Goal: Task Accomplishment & Management: Manage account settings

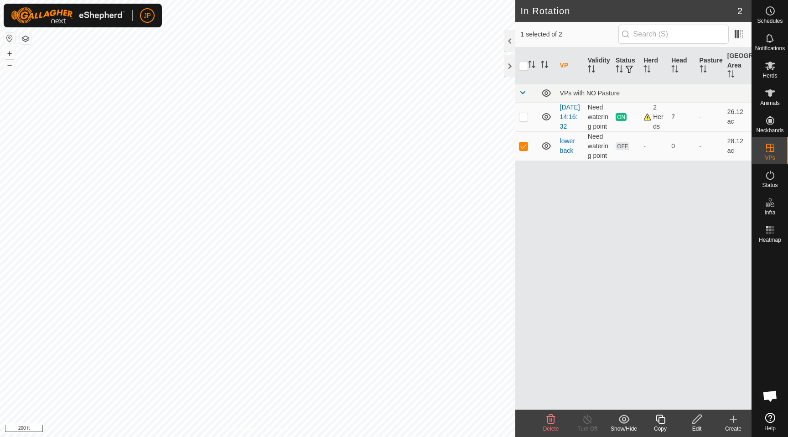
checkbox input "true"
checkbox input "false"
click at [548, 420] on icon at bounding box center [551, 419] width 11 height 11
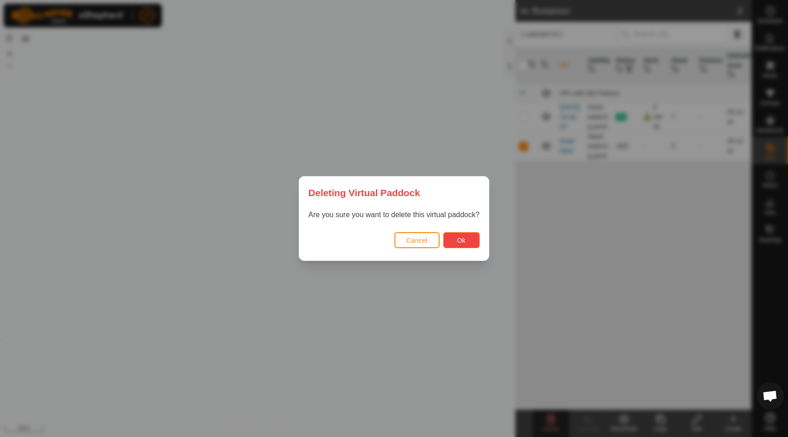
click at [465, 243] on span "Ok" at bounding box center [461, 240] width 9 height 7
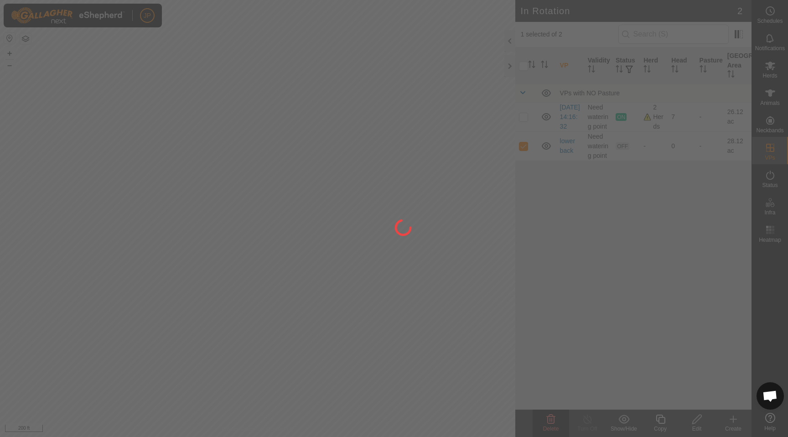
checkbox input "false"
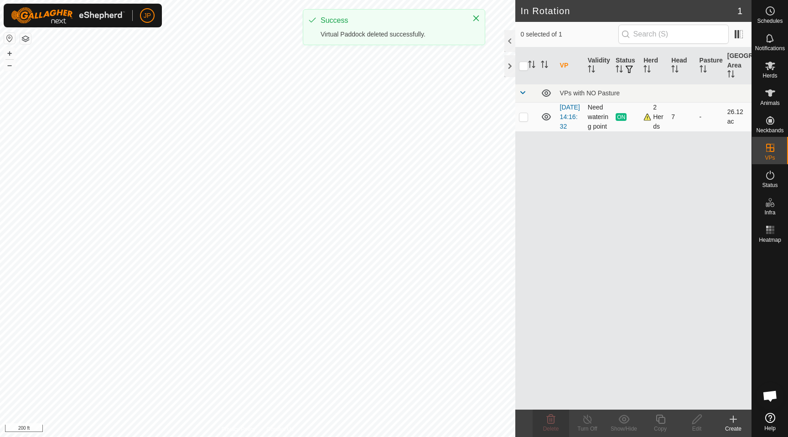
click at [524, 120] on p-checkbox at bounding box center [523, 116] width 9 height 7
checkbox input "true"
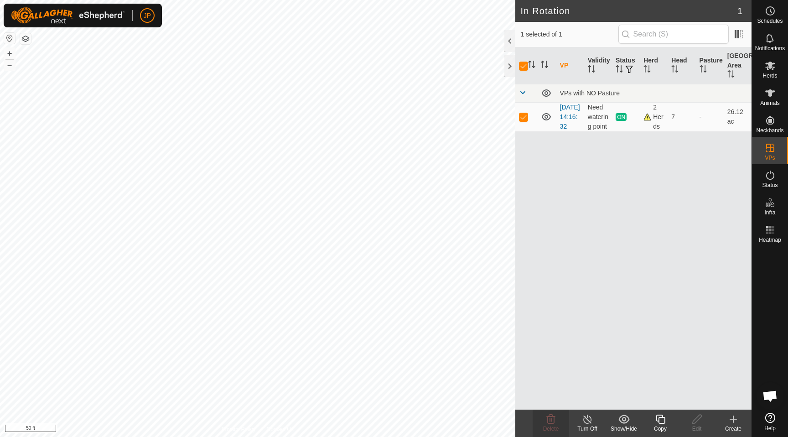
click at [589, 423] on icon at bounding box center [587, 419] width 11 height 11
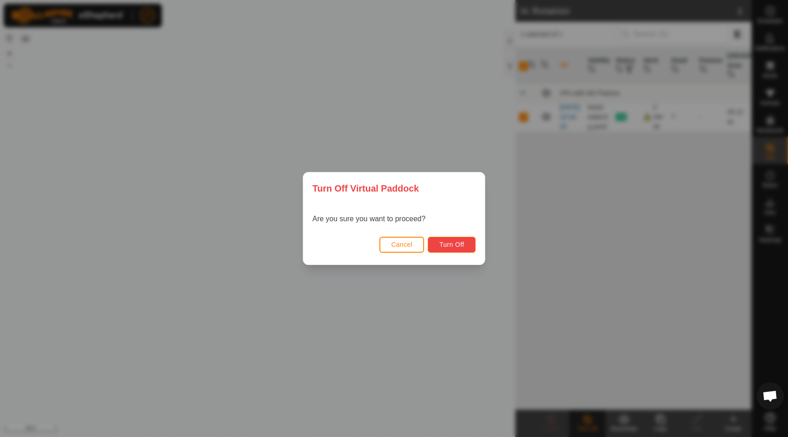
click at [462, 249] on button "Turn Off" at bounding box center [452, 245] width 48 height 16
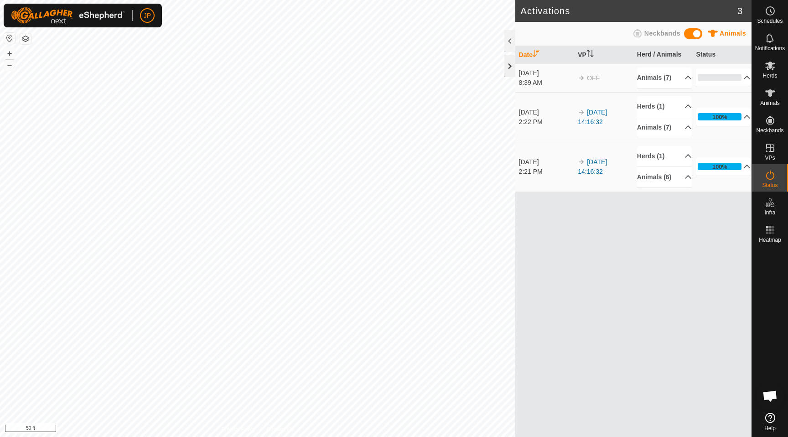
click at [512, 65] on div at bounding box center [510, 66] width 11 height 22
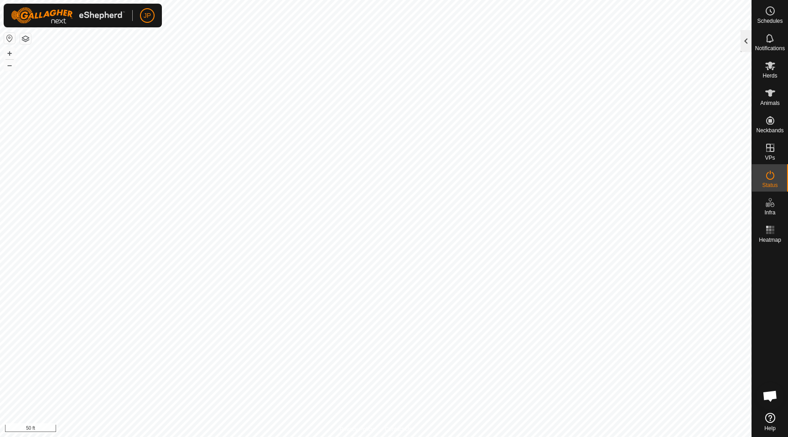
click at [746, 39] on div at bounding box center [746, 41] width 11 height 22
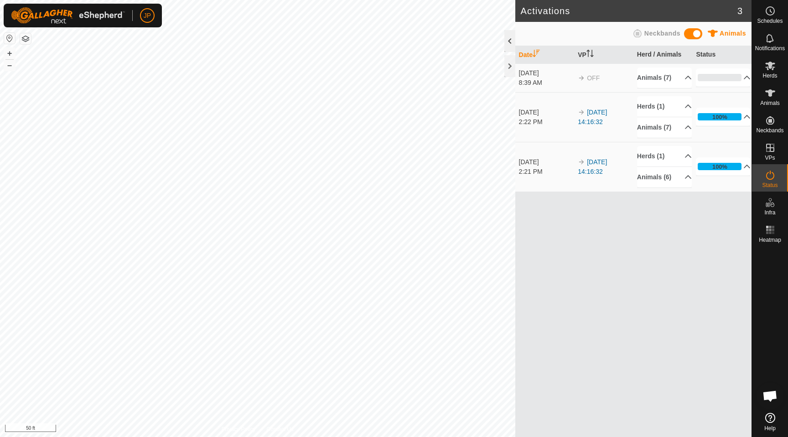
click at [510, 43] on div at bounding box center [510, 41] width 11 height 22
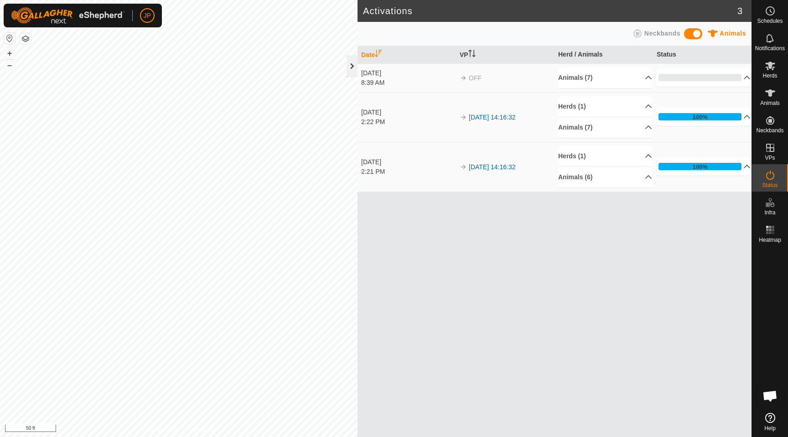
click at [353, 69] on div at bounding box center [352, 66] width 11 height 22
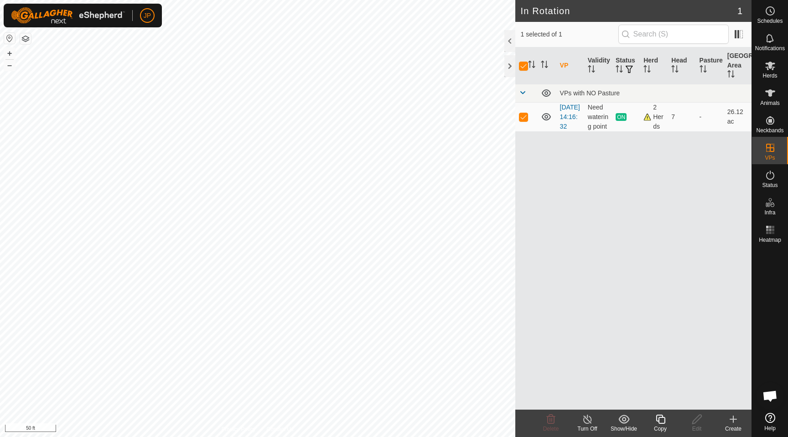
click at [586, 423] on icon at bounding box center [587, 419] width 11 height 11
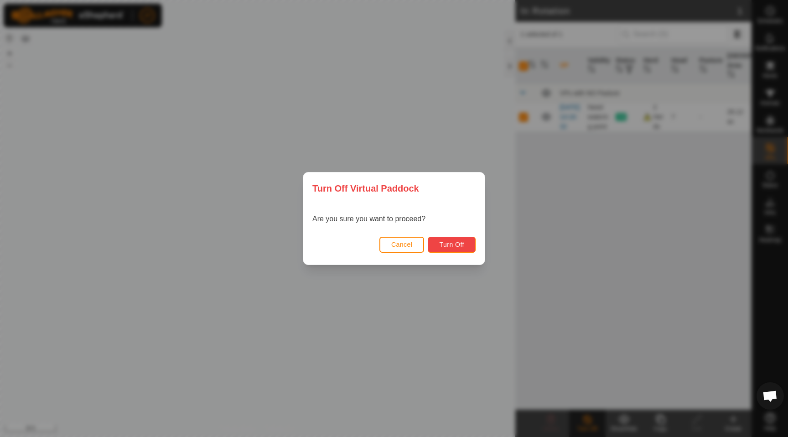
click at [443, 248] on button "Turn Off" at bounding box center [452, 245] width 48 height 16
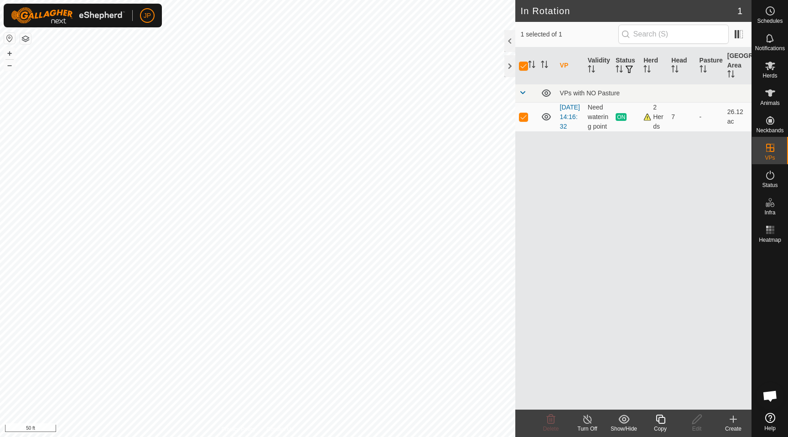
click at [590, 423] on icon at bounding box center [587, 419] width 11 height 11
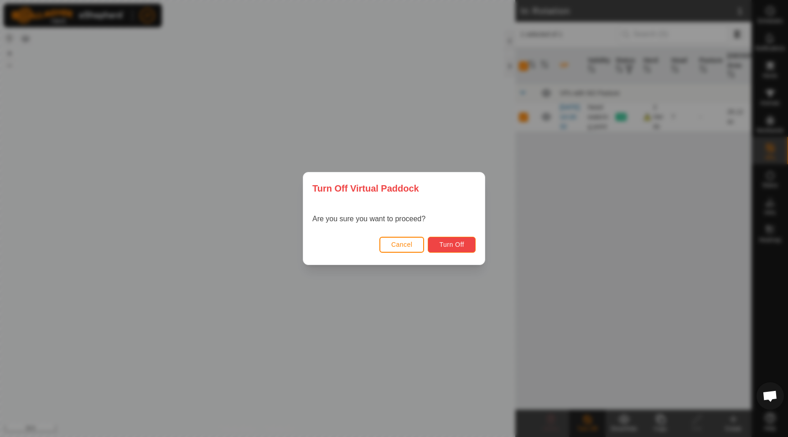
click at [465, 243] on button "Turn Off" at bounding box center [452, 245] width 48 height 16
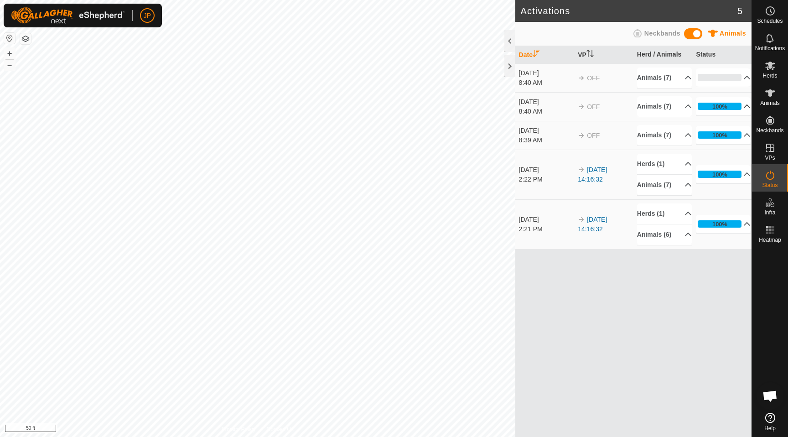
click at [742, 105] on p-accordion-header "100%" at bounding box center [723, 106] width 55 height 18
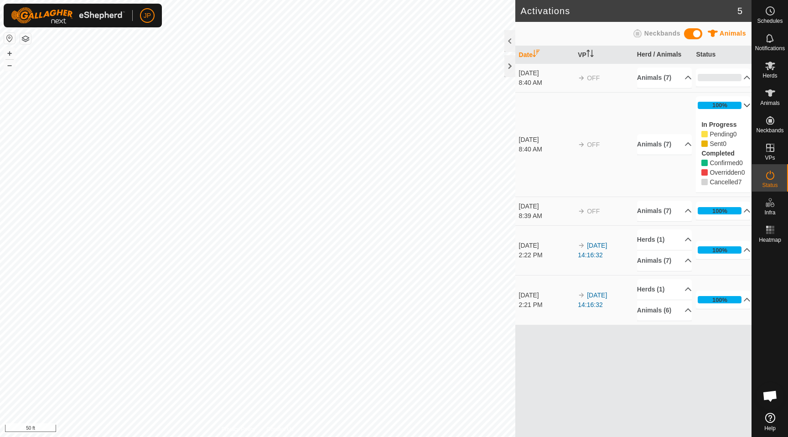
click at [742, 105] on p-accordion-header "100%" at bounding box center [723, 105] width 55 height 18
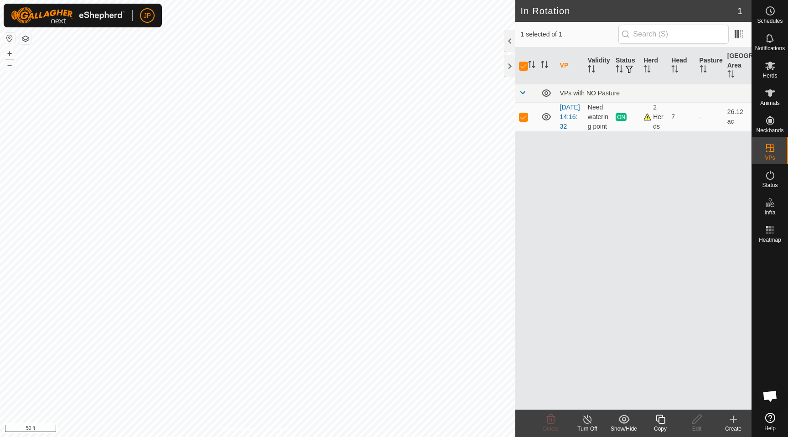
click at [585, 423] on icon at bounding box center [588, 419] width 8 height 9
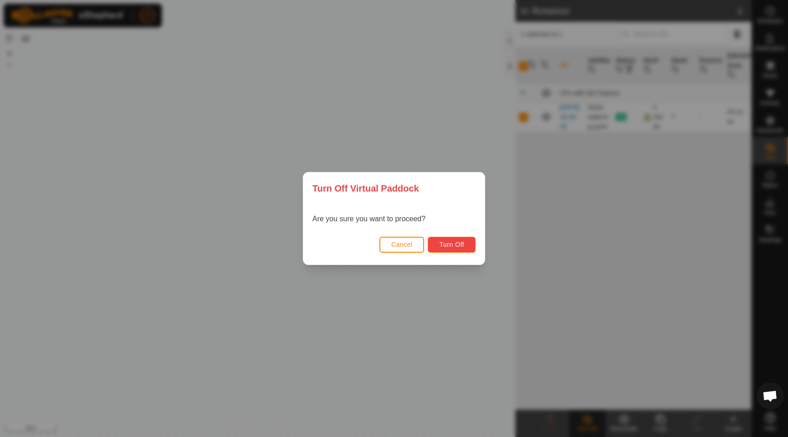
click at [468, 242] on button "Turn Off" at bounding box center [452, 245] width 48 height 16
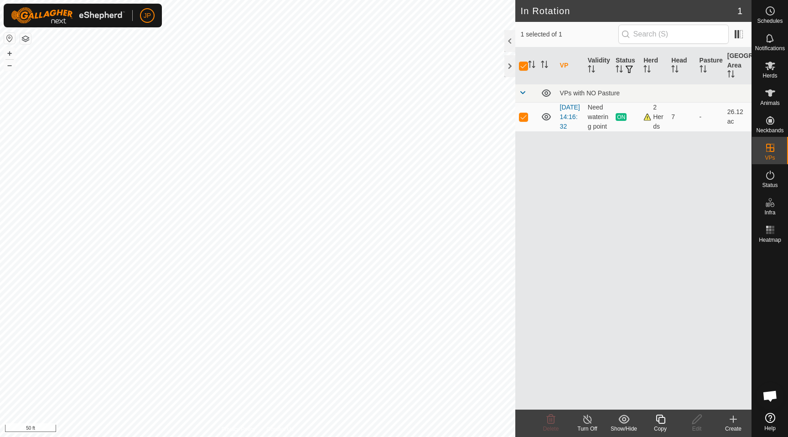
click at [590, 421] on icon at bounding box center [587, 419] width 11 height 11
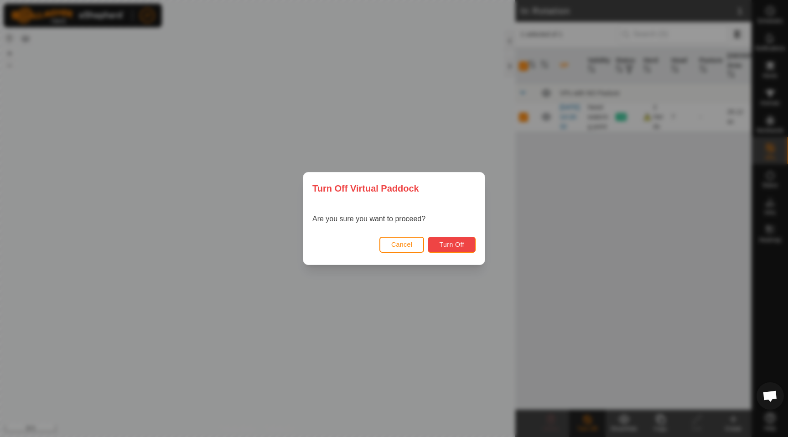
click at [467, 246] on button "Turn Off" at bounding box center [452, 245] width 48 height 16
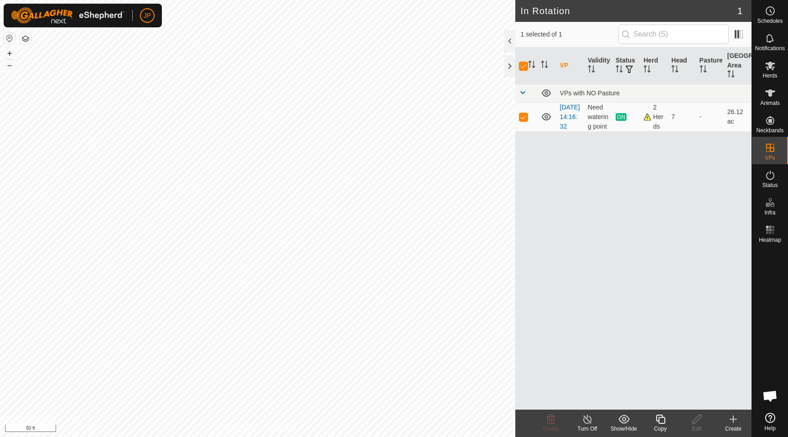
click at [592, 420] on icon at bounding box center [587, 419] width 11 height 11
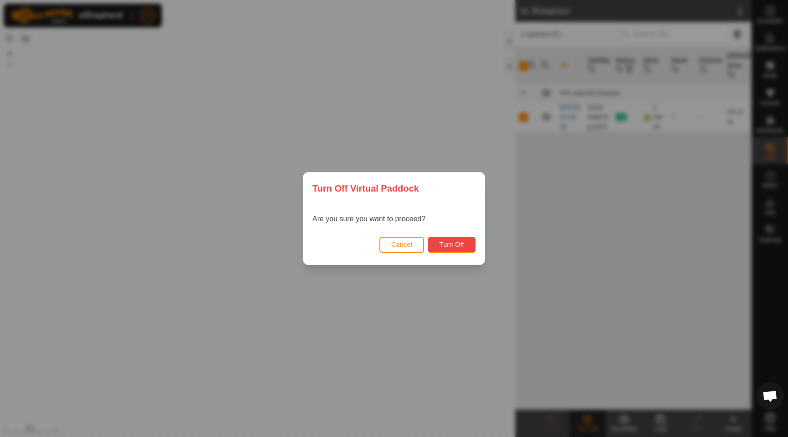
click at [462, 246] on span "Turn Off" at bounding box center [451, 244] width 25 height 7
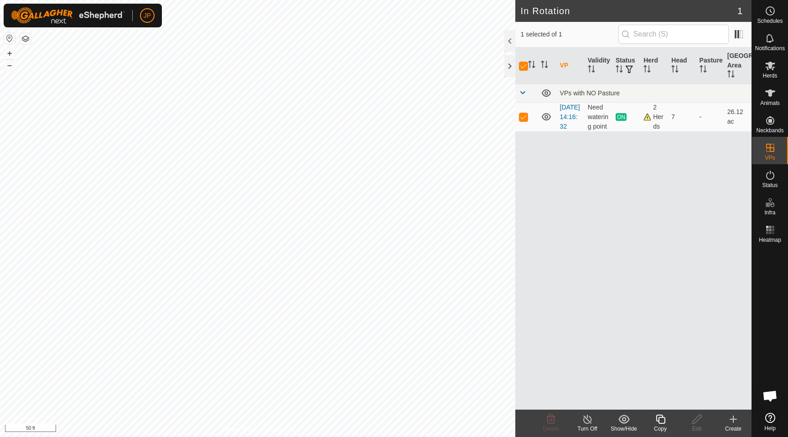
click at [589, 422] on icon at bounding box center [587, 419] width 11 height 11
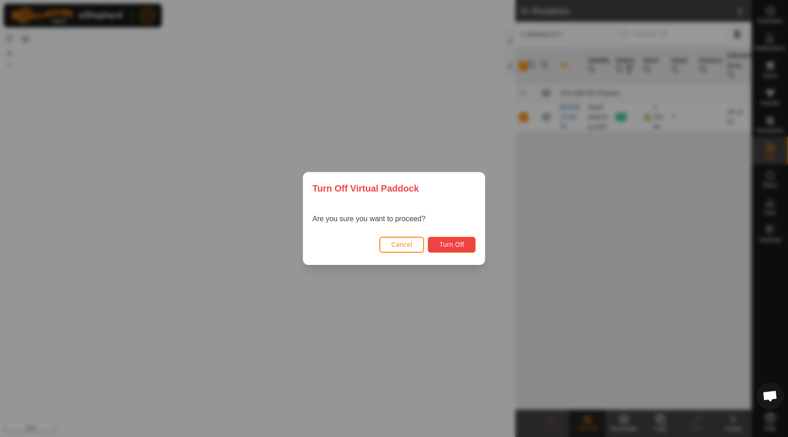
click at [449, 244] on span "Turn Off" at bounding box center [451, 244] width 25 height 7
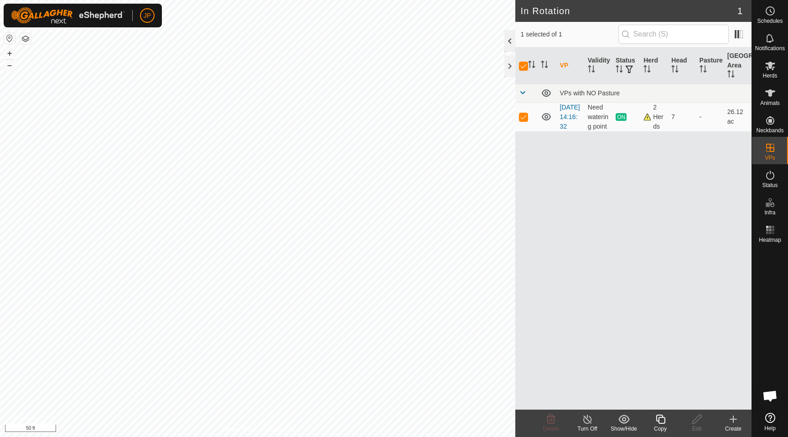
click at [510, 40] on div at bounding box center [510, 41] width 11 height 22
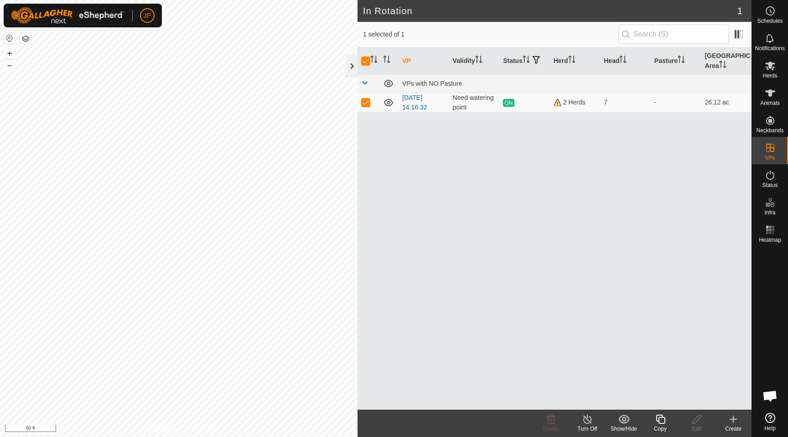
click at [353, 65] on div at bounding box center [352, 66] width 11 height 22
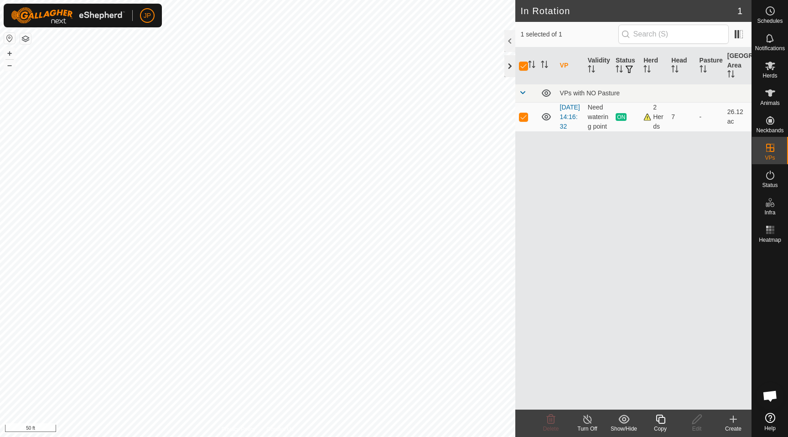
click at [509, 68] on div at bounding box center [510, 66] width 11 height 22
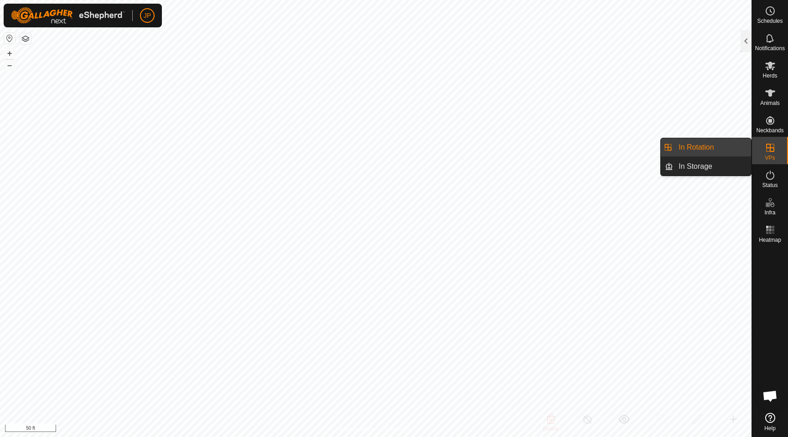
click at [771, 159] on span "VPs" at bounding box center [770, 157] width 10 height 5
click at [704, 162] on link "In Storage" at bounding box center [713, 166] width 78 height 18
click at [702, 142] on link "In Rotation" at bounding box center [713, 147] width 78 height 18
checkbox input "true"
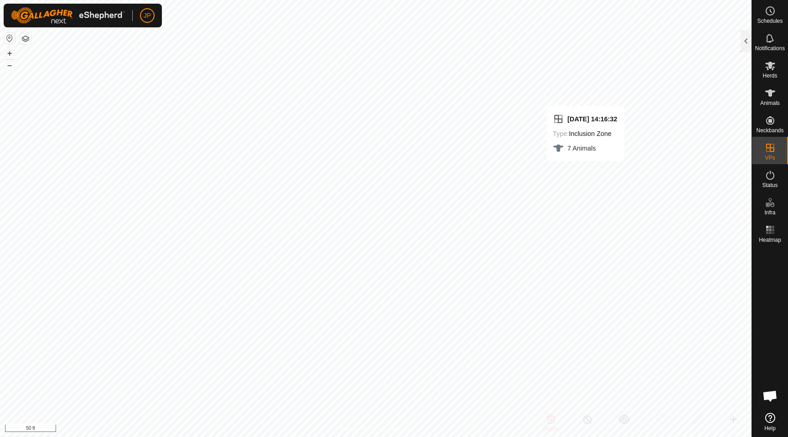
checkbox input "false"
checkbox input "true"
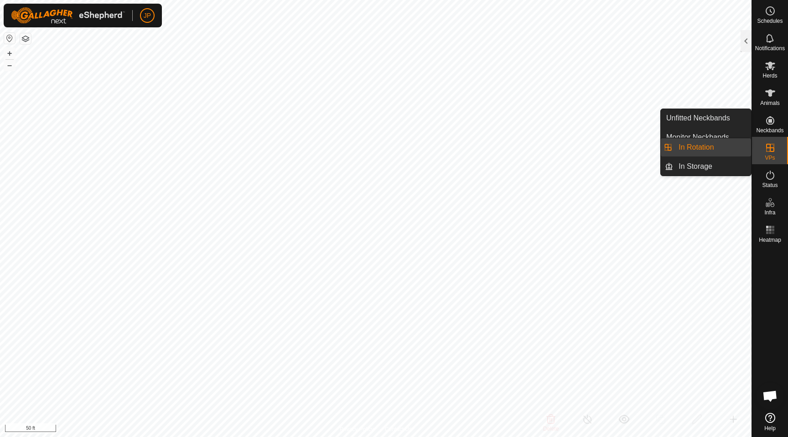
click at [771, 154] on es-virtualpaddocks-svg-icon at bounding box center [770, 148] width 16 height 15
click at [718, 140] on link "In Rotation" at bounding box center [713, 147] width 78 height 18
click at [765, 149] on icon at bounding box center [770, 147] width 11 height 11
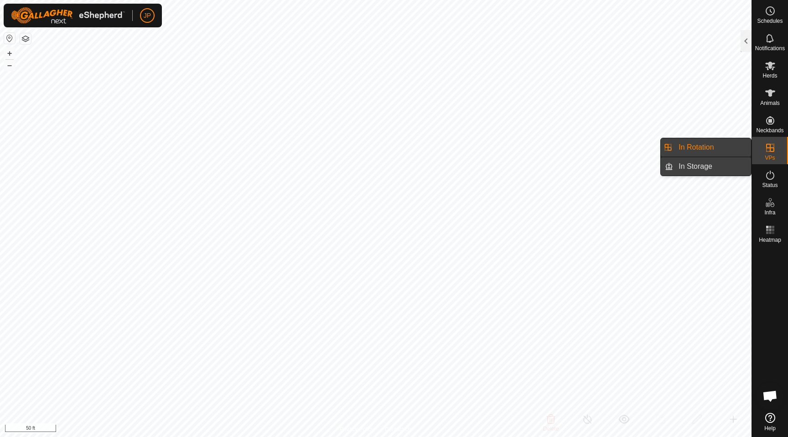
click at [726, 167] on link "In Storage" at bounding box center [713, 166] width 78 height 18
click at [771, 149] on icon at bounding box center [770, 147] width 11 height 11
click at [724, 146] on link "In Rotation" at bounding box center [713, 147] width 78 height 18
checkbox input "true"
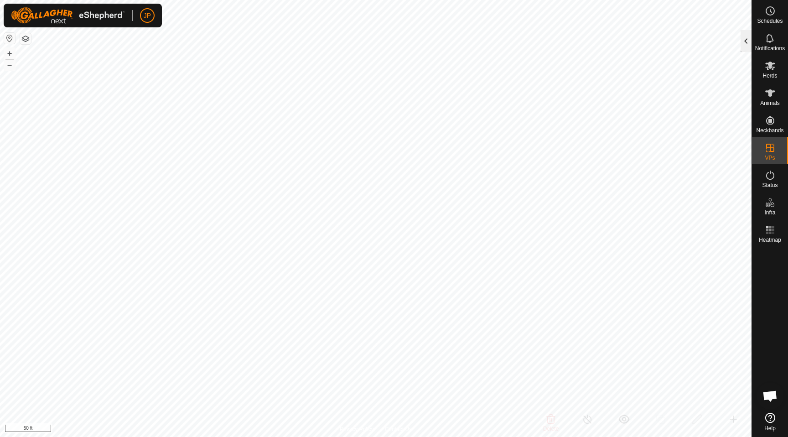
click at [747, 34] on div at bounding box center [746, 41] width 11 height 22
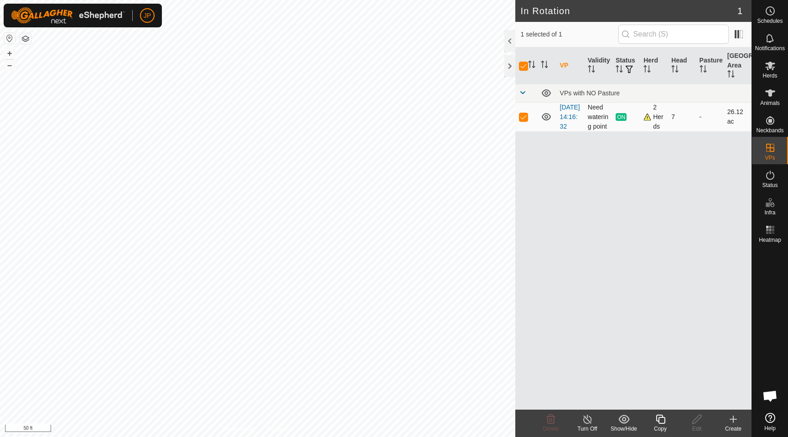
click at [618, 121] on span "ON" at bounding box center [621, 117] width 11 height 8
click at [626, 121] on span "ON" at bounding box center [621, 117] width 11 height 8
click at [640, 127] on td "ON" at bounding box center [626, 116] width 28 height 29
click at [585, 419] on icon at bounding box center [587, 419] width 11 height 11
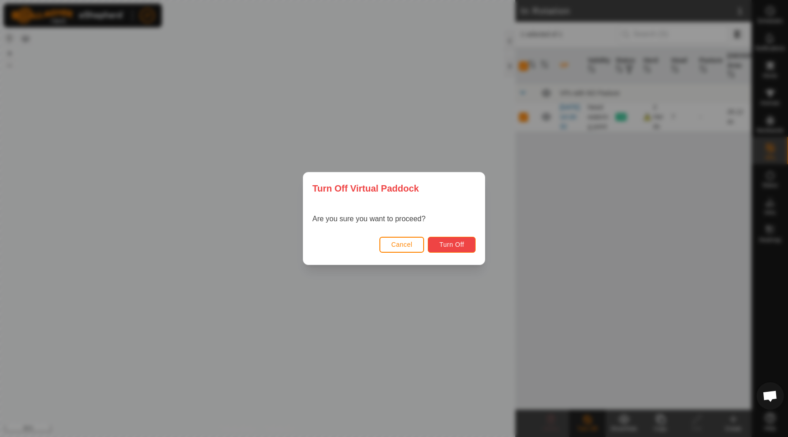
click at [461, 241] on span "Turn Off" at bounding box center [451, 244] width 25 height 7
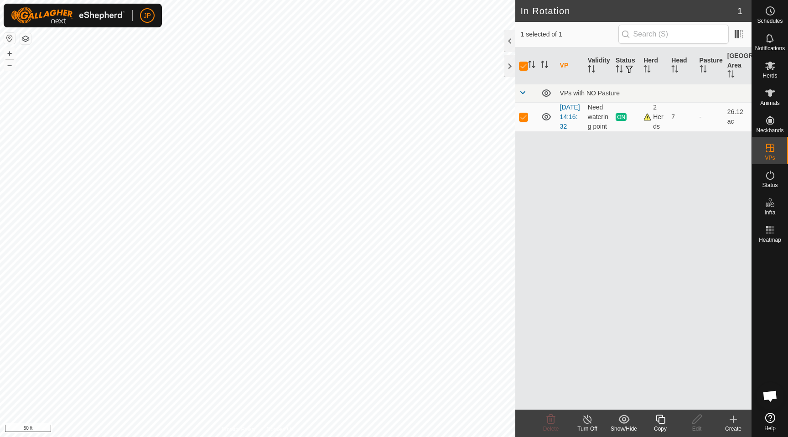
click at [662, 415] on icon at bounding box center [660, 419] width 9 height 9
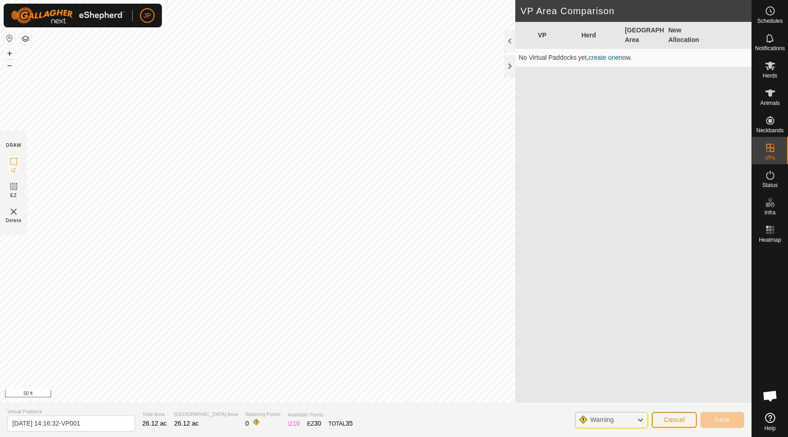
click at [645, 417] on div "Warning" at bounding box center [611, 420] width 73 height 16
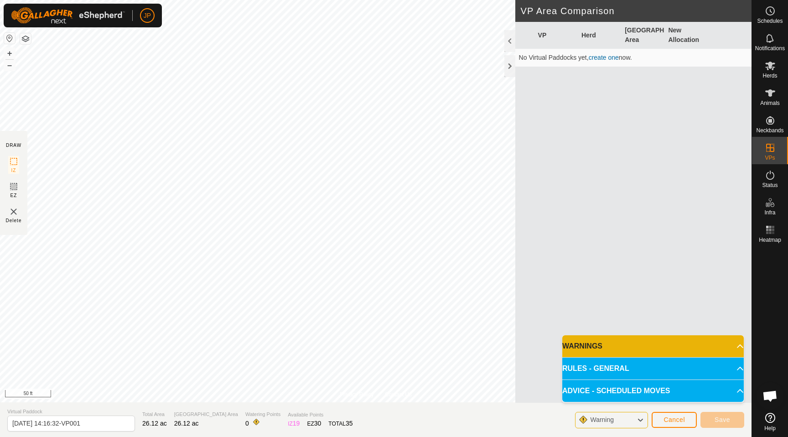
click at [645, 417] on div "Warning" at bounding box center [611, 420] width 73 height 16
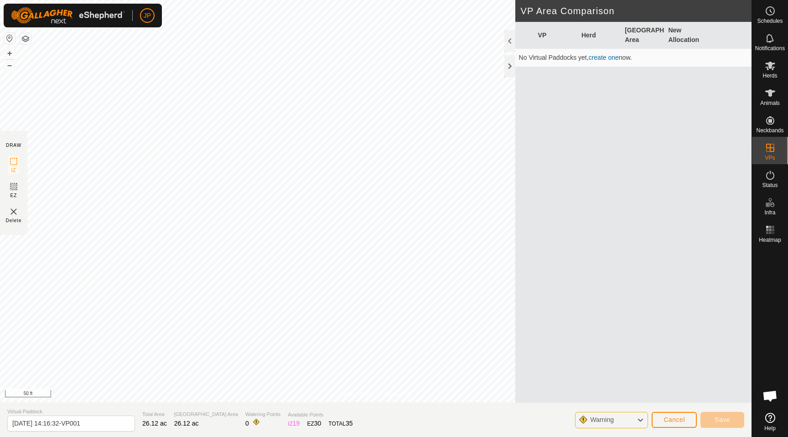
click at [602, 60] on link "create one" at bounding box center [604, 57] width 30 height 7
click at [606, 60] on link "create one" at bounding box center [604, 57] width 30 height 7
click at [616, 417] on button "View" at bounding box center [627, 420] width 44 height 16
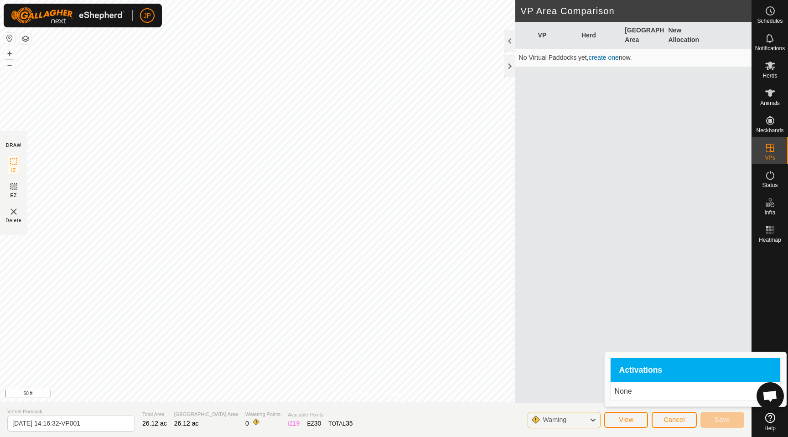
click at [628, 394] on p "None" at bounding box center [696, 391] width 162 height 11
click at [665, 140] on div "VP Herd Grazing Area New Allocation No Virtual Paddocks yet, create one now." at bounding box center [634, 212] width 236 height 381
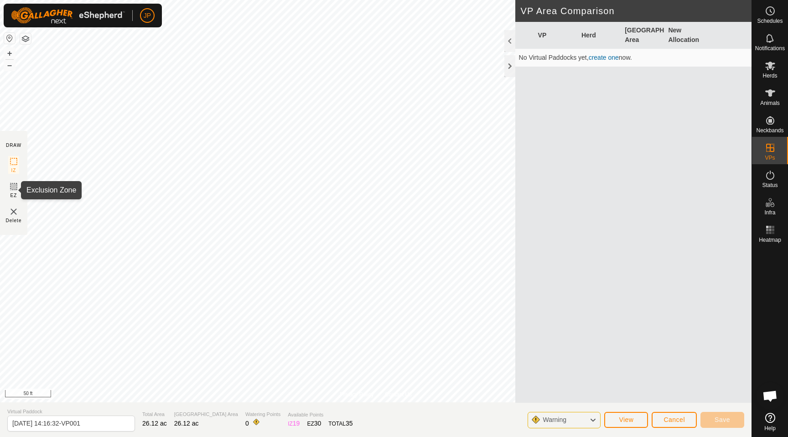
click at [13, 187] on icon at bounding box center [13, 186] width 11 height 11
click at [13, 212] on img at bounding box center [13, 211] width 11 height 11
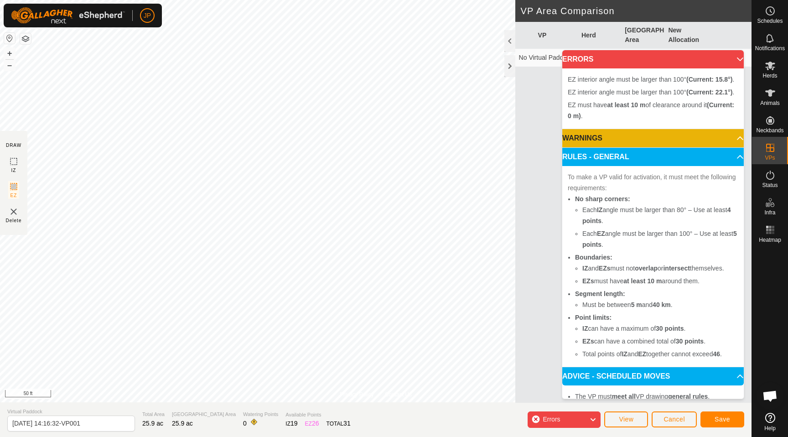
click at [15, 214] on img at bounding box center [13, 211] width 11 height 11
click at [710, 416] on button "Save" at bounding box center [723, 420] width 44 height 16
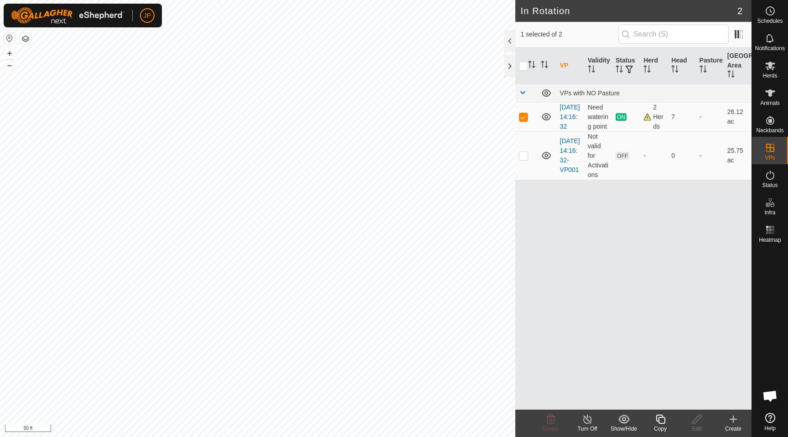
checkbox input "false"
checkbox input "true"
checkbox input "false"
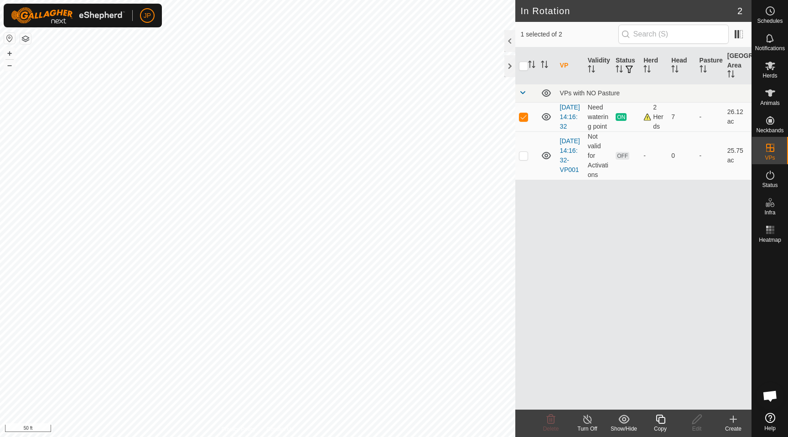
checkbox input "true"
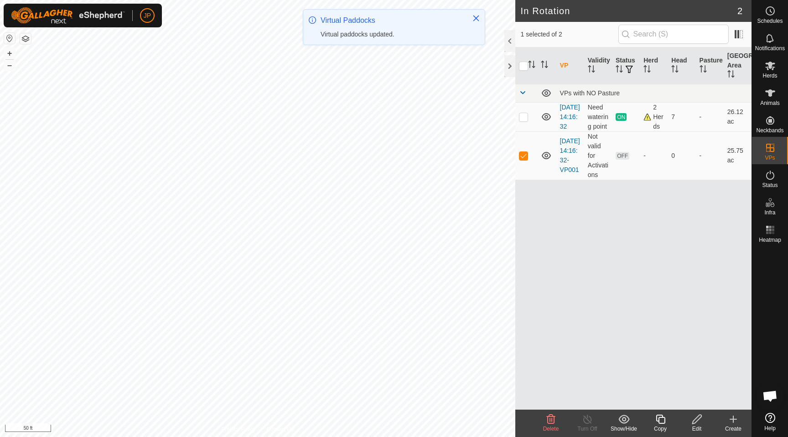
click at [553, 243] on div "VP Validity Status Herd Head Pasture Grazing Area VPs with NO Pasture [DATE] 14…" at bounding box center [634, 228] width 236 height 362
click at [526, 120] on p-checkbox at bounding box center [523, 116] width 9 height 7
checkbox input "true"
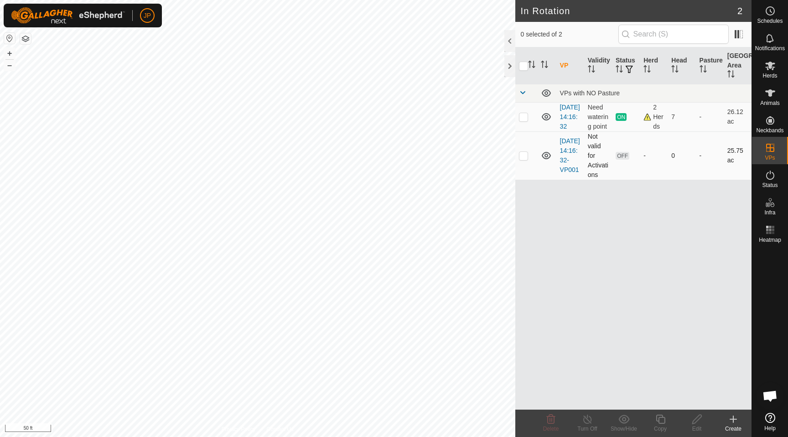
click at [525, 159] on p-checkbox at bounding box center [523, 155] width 9 height 7
checkbox input "false"
click at [623, 160] on span "OFF" at bounding box center [623, 156] width 14 height 8
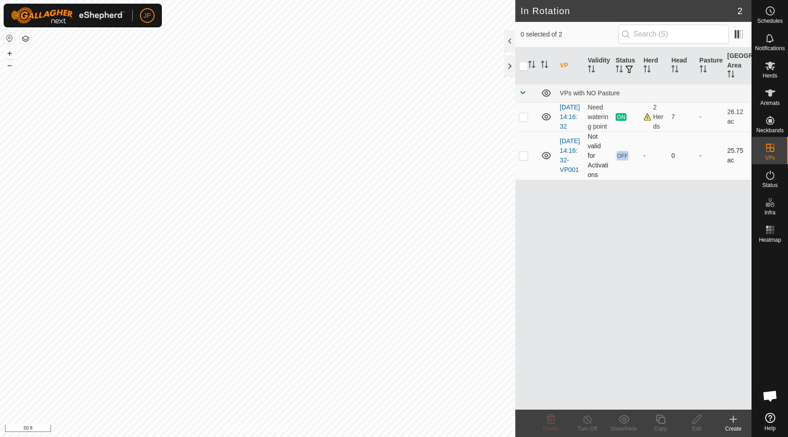
click at [623, 160] on span "OFF" at bounding box center [623, 156] width 14 height 8
click at [525, 120] on p-checkbox at bounding box center [523, 116] width 9 height 7
checkbox input "false"
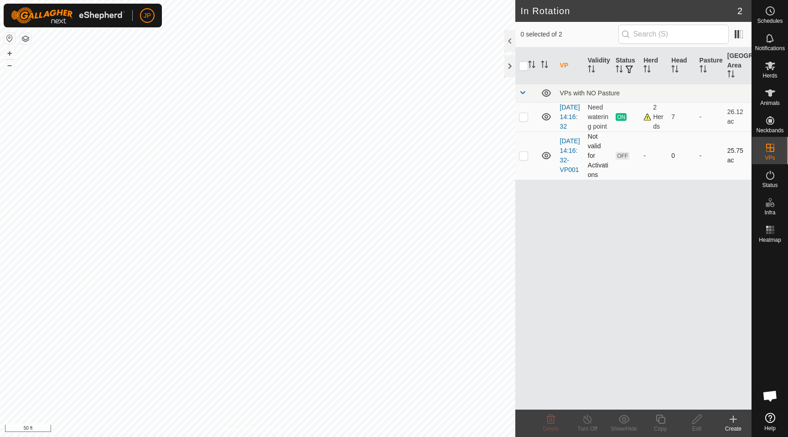
click at [523, 159] on p-checkbox at bounding box center [523, 155] width 9 height 7
checkbox input "false"
click at [527, 110] on td at bounding box center [527, 116] width 22 height 29
click at [527, 114] on td at bounding box center [527, 116] width 22 height 29
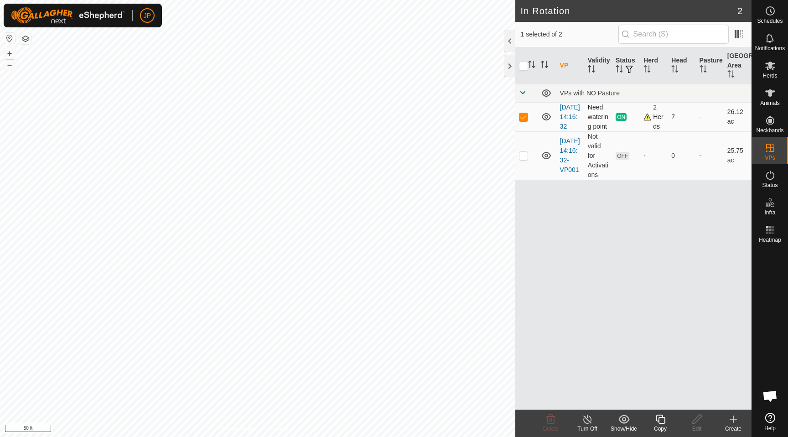
checkbox input "false"
click at [509, 65] on div at bounding box center [510, 66] width 11 height 22
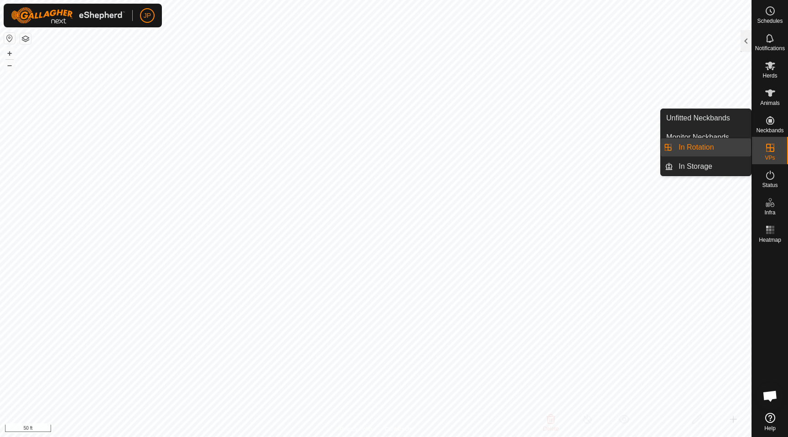
click at [772, 147] on icon at bounding box center [770, 147] width 11 height 11
click at [712, 145] on link "In Rotation" at bounding box center [713, 147] width 78 height 18
click at [700, 145] on link "In Rotation" at bounding box center [713, 147] width 78 height 18
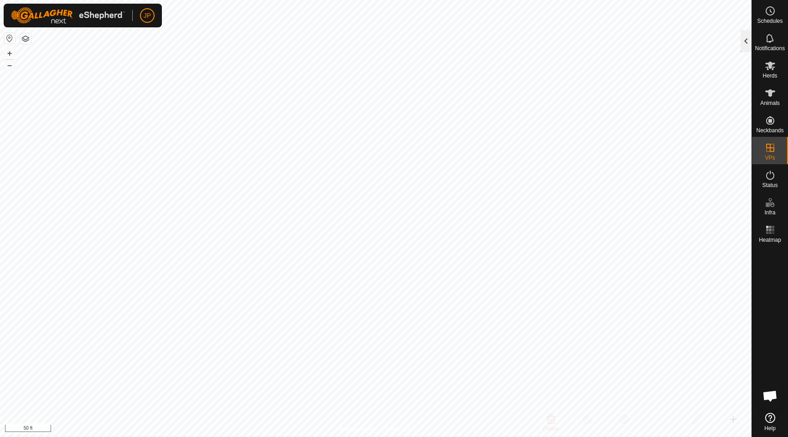
click at [749, 36] on div at bounding box center [746, 41] width 11 height 22
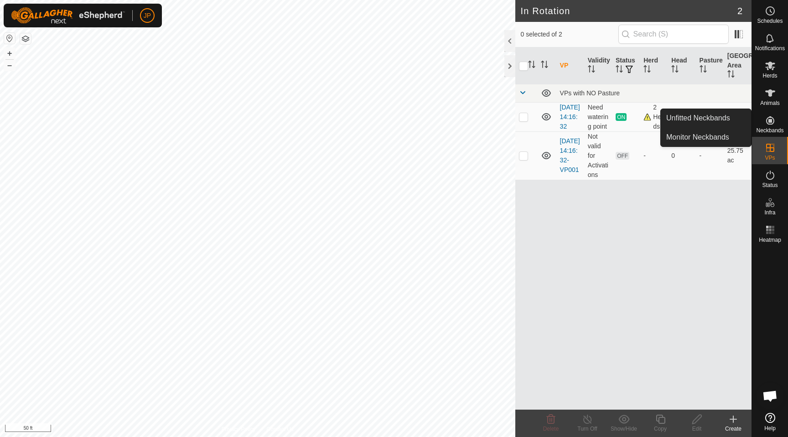
click at [772, 126] on es-neckbands-svg-icon at bounding box center [770, 120] width 16 height 15
click at [769, 121] on icon at bounding box center [771, 120] width 8 height 8
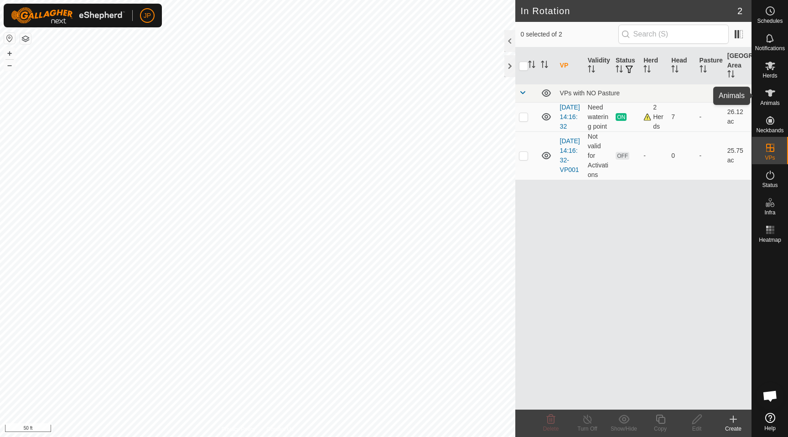
click at [771, 96] on icon at bounding box center [771, 92] width 10 height 7
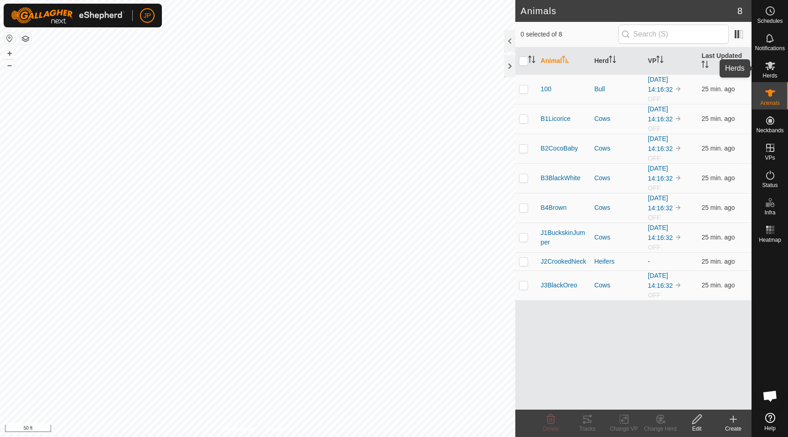
click at [771, 73] on span "Herds" at bounding box center [770, 75] width 15 height 5
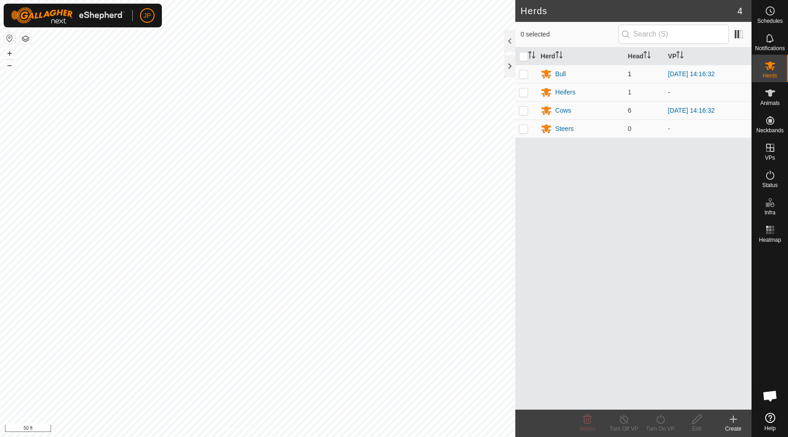
click at [523, 74] on p-checkbox at bounding box center [523, 73] width 9 height 7
checkbox input "true"
click at [523, 86] on td at bounding box center [527, 92] width 22 height 18
checkbox input "true"
click at [523, 107] on p-checkbox at bounding box center [523, 110] width 9 height 7
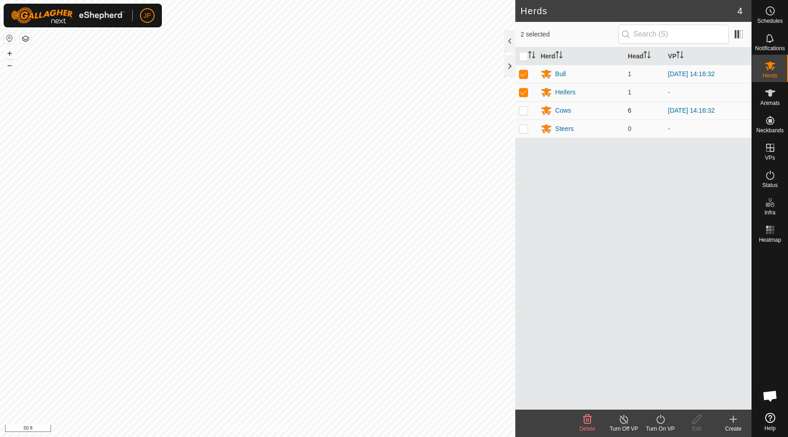
checkbox input "true"
click at [655, 414] on icon at bounding box center [660, 419] width 11 height 11
click at [661, 392] on link "Now" at bounding box center [688, 399] width 90 height 18
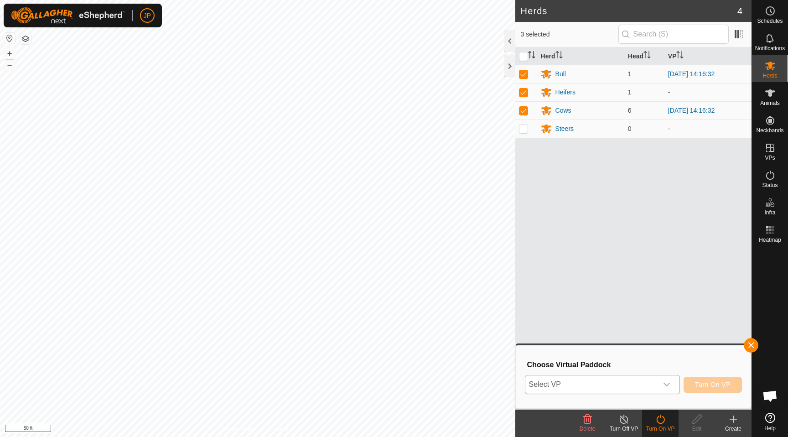
click at [666, 386] on icon "dropdown trigger" at bounding box center [666, 384] width 7 height 7
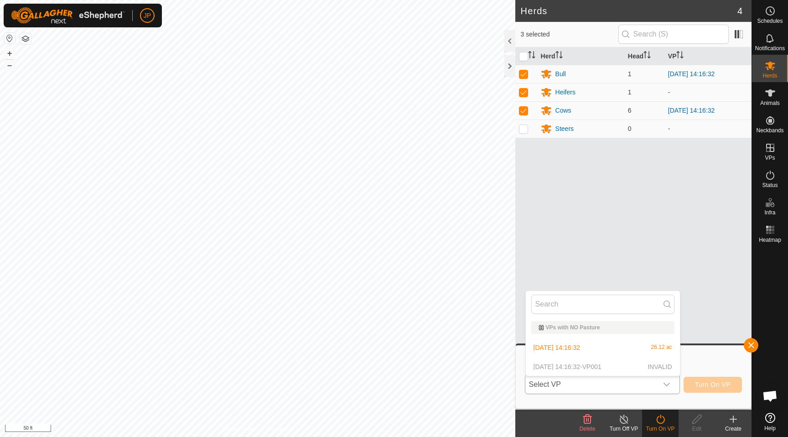
click at [649, 351] on li "2025-08-30 14:16:32 26.12 ac" at bounding box center [603, 348] width 154 height 18
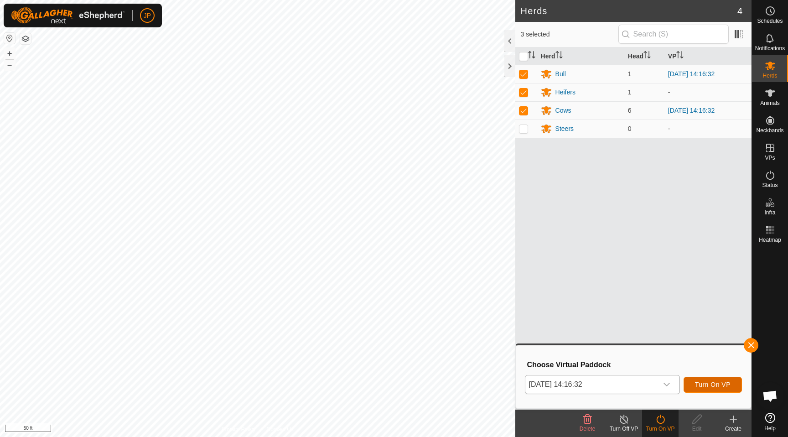
click at [706, 385] on span "Turn On VP" at bounding box center [713, 384] width 36 height 7
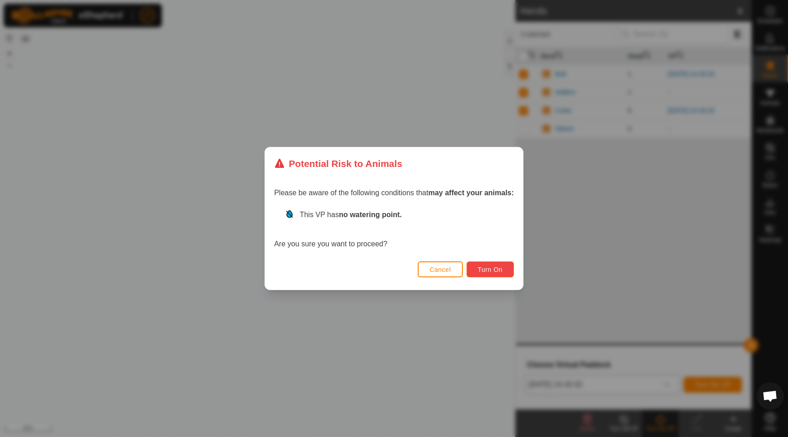
click at [501, 272] on span "Turn On" at bounding box center [490, 269] width 25 height 7
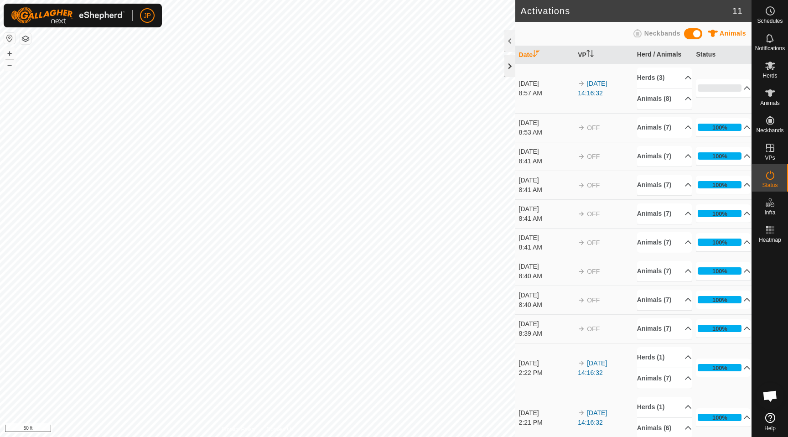
click at [506, 65] on div at bounding box center [510, 66] width 11 height 22
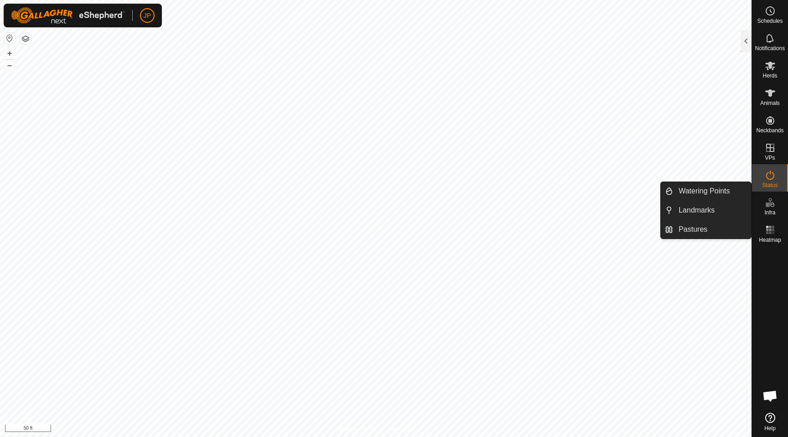
click at [768, 204] on icon at bounding box center [768, 205] width 5 height 5
click at [725, 195] on link "Watering Points" at bounding box center [713, 191] width 78 height 18
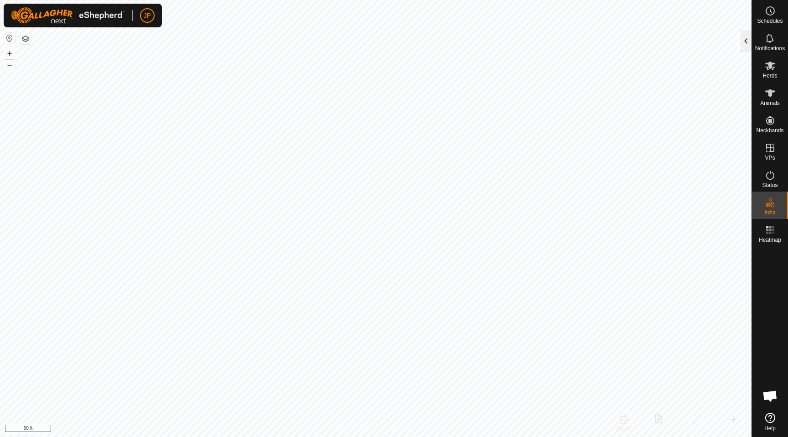
click at [744, 42] on div at bounding box center [746, 41] width 11 height 22
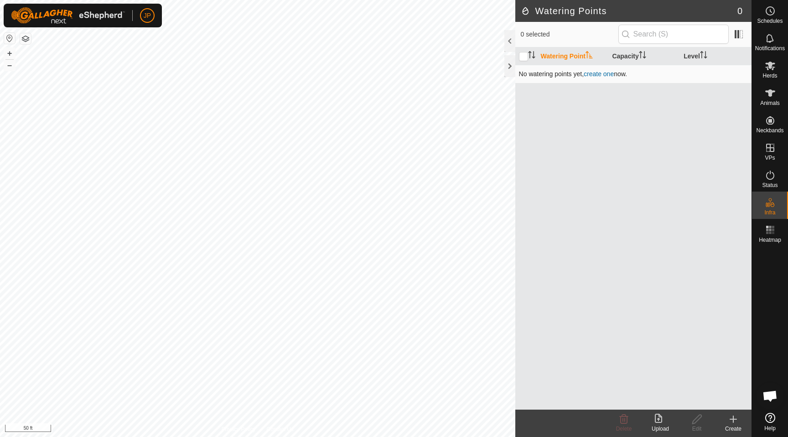
click at [599, 72] on link "create one" at bounding box center [599, 73] width 30 height 7
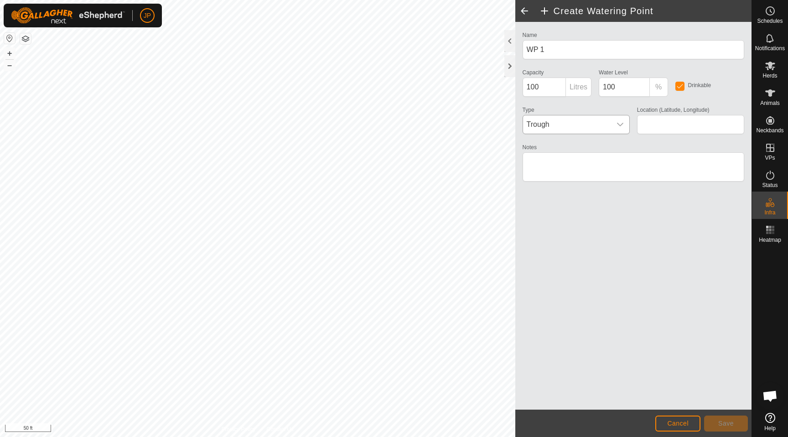
click at [585, 127] on span "Trough" at bounding box center [567, 124] width 88 height 18
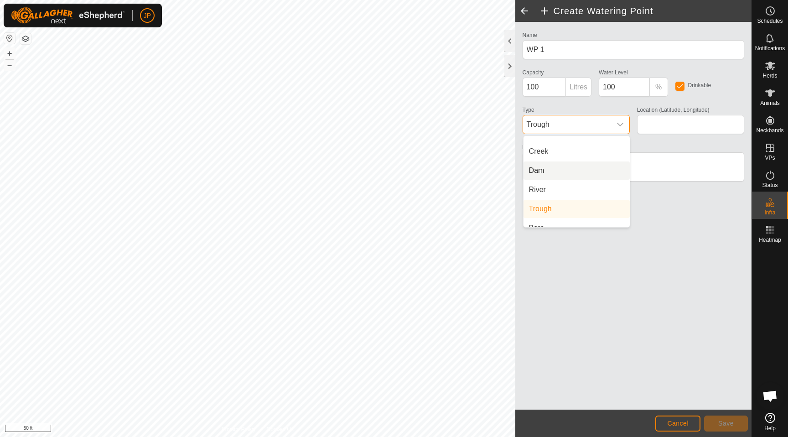
scroll to position [23, 0]
click at [552, 215] on li "Bore" at bounding box center [577, 218] width 106 height 18
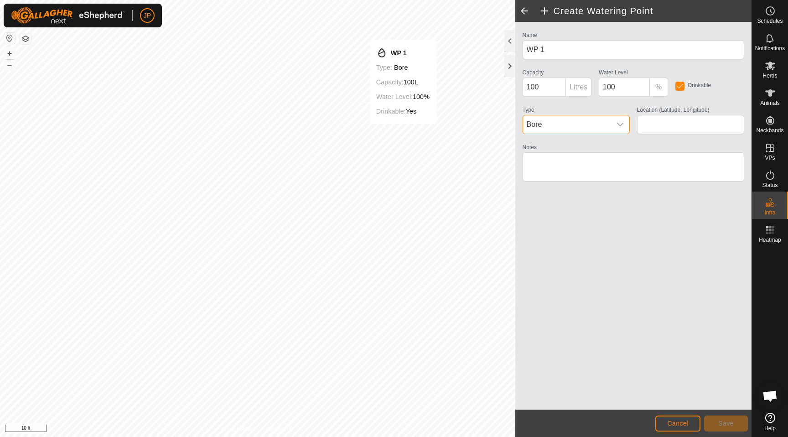
type input "48.106573, -116.154729"
click at [732, 423] on span "Save" at bounding box center [727, 423] width 16 height 7
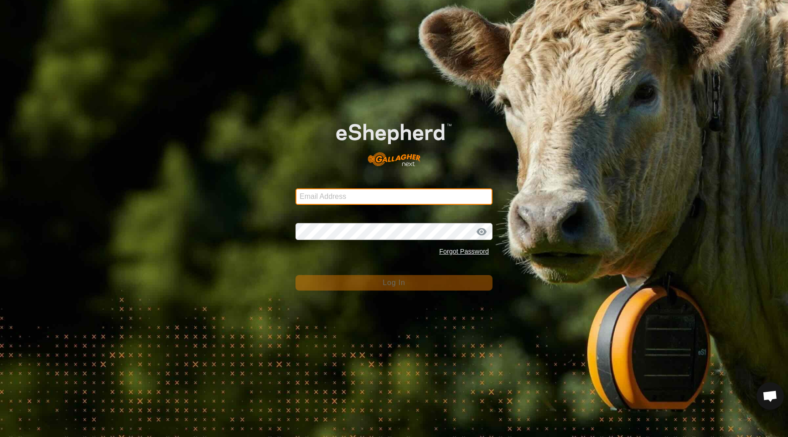
click at [395, 194] on input "Email Address" at bounding box center [394, 196] width 197 height 16
type input "jasonandmal@yahoo.com"
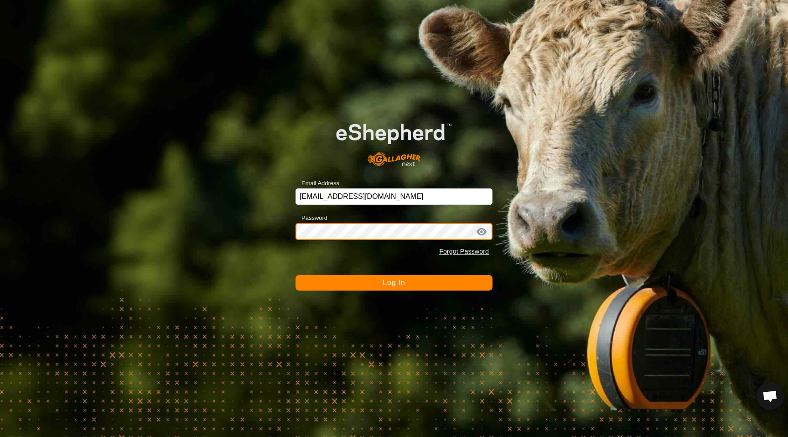
click at [296, 275] on button "Log In" at bounding box center [394, 283] width 197 height 16
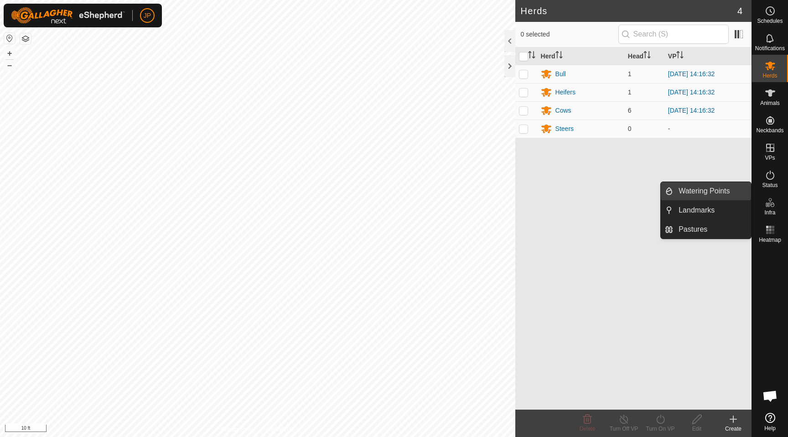
click at [733, 189] on link "Watering Points" at bounding box center [713, 191] width 78 height 18
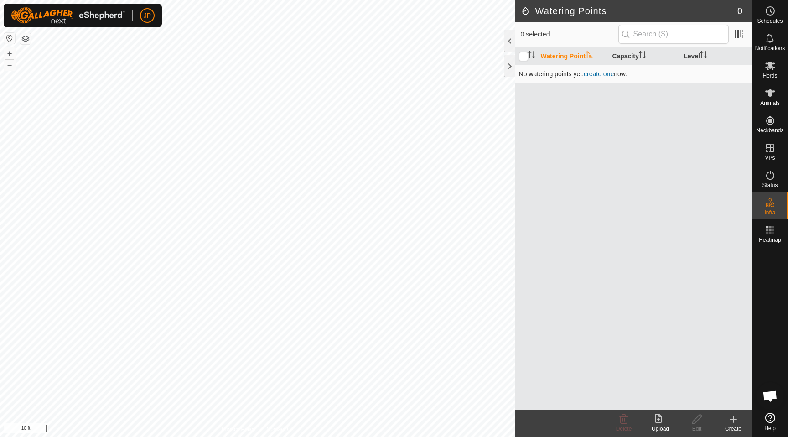
click at [604, 75] on link "create one" at bounding box center [599, 73] width 30 height 7
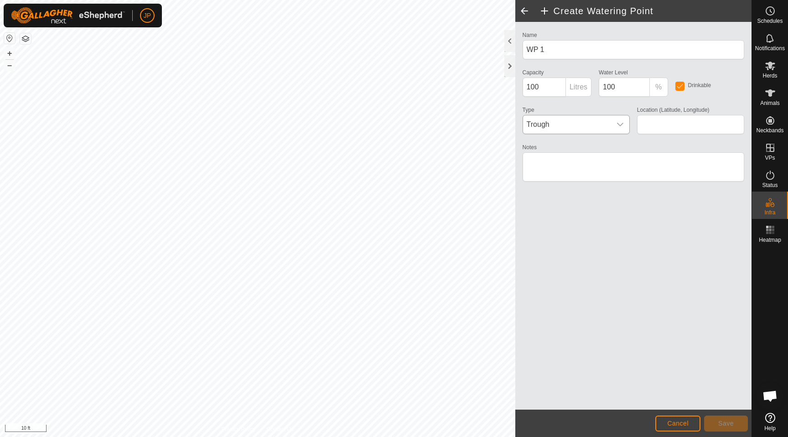
click at [605, 126] on span "Trough" at bounding box center [567, 124] width 88 height 18
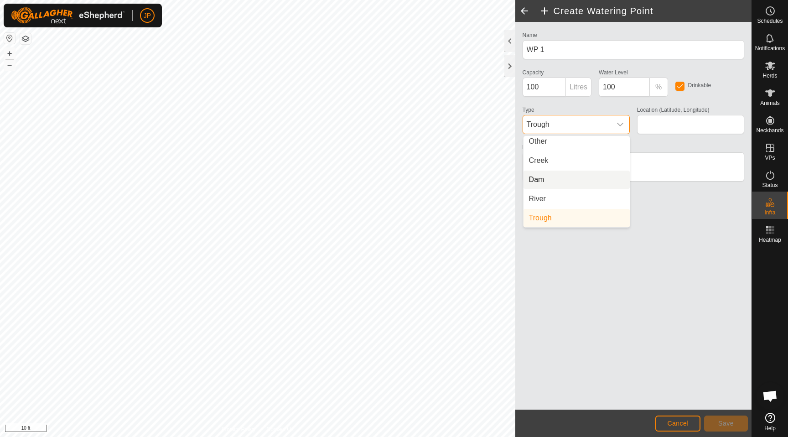
scroll to position [23, 0]
click at [579, 217] on li "Bore" at bounding box center [577, 218] width 106 height 18
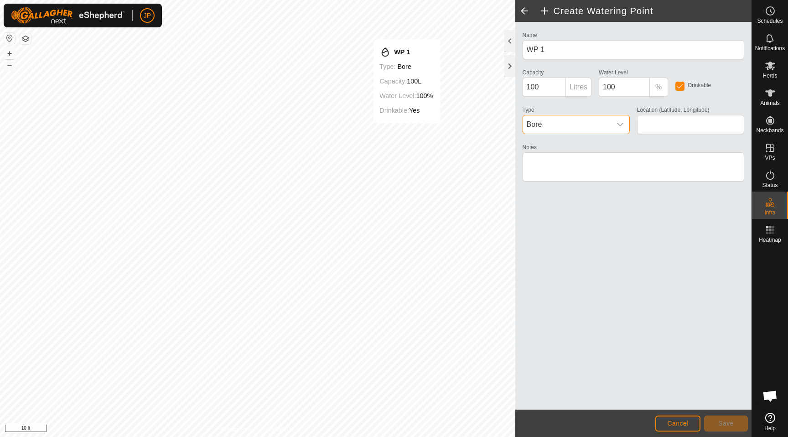
type input "48.106574, -116.154726"
click at [729, 424] on span "Save" at bounding box center [727, 423] width 16 height 7
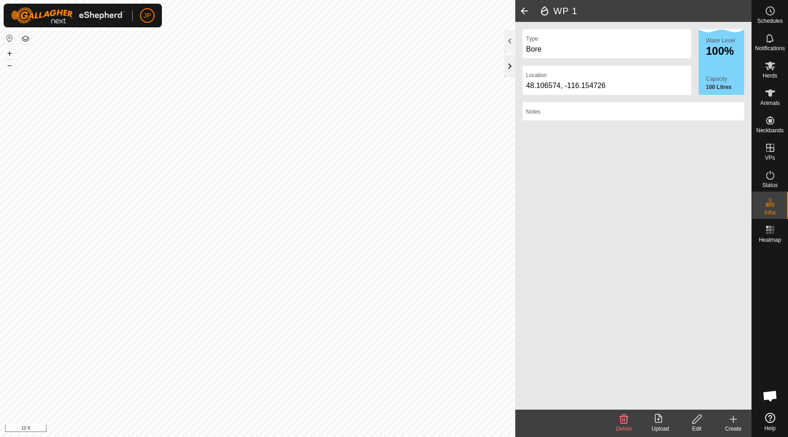
click at [512, 70] on div at bounding box center [510, 66] width 11 height 22
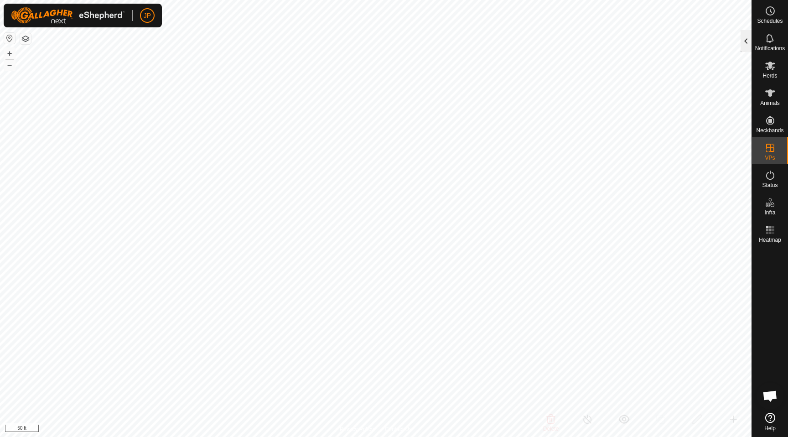
click at [741, 42] on div at bounding box center [746, 41] width 11 height 22
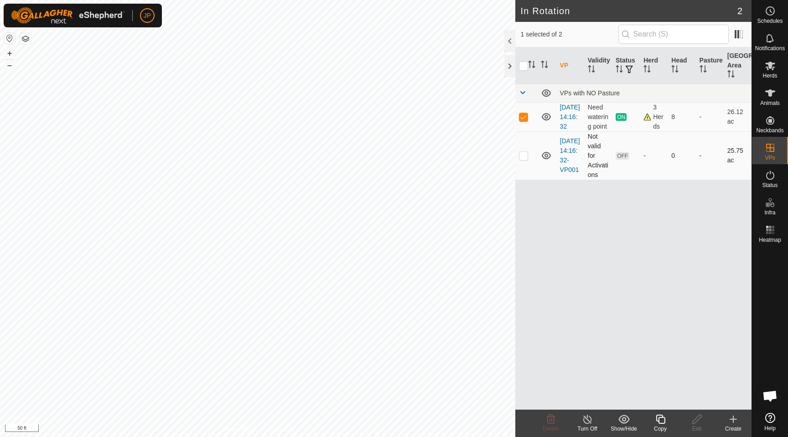
click at [619, 160] on span "OFF" at bounding box center [623, 156] width 14 height 8
click at [523, 161] on td at bounding box center [527, 155] width 22 height 48
checkbox input "true"
click at [526, 129] on td at bounding box center [527, 116] width 22 height 29
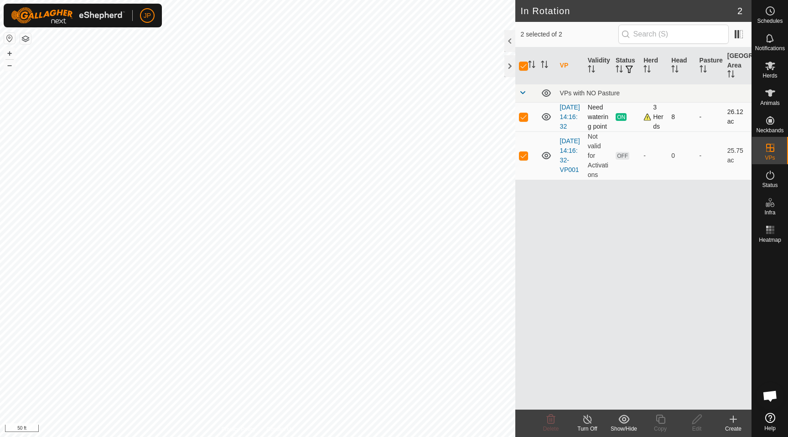
checkbox input "false"
click at [551, 418] on icon at bounding box center [551, 419] width 11 height 11
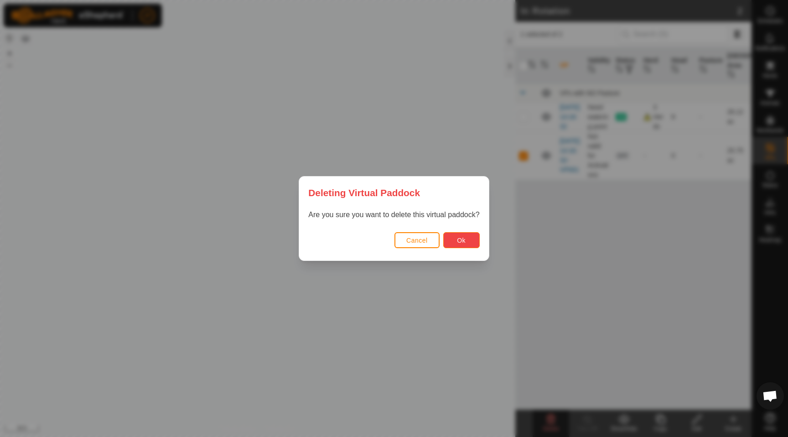
click at [468, 241] on button "Ok" at bounding box center [462, 240] width 37 height 16
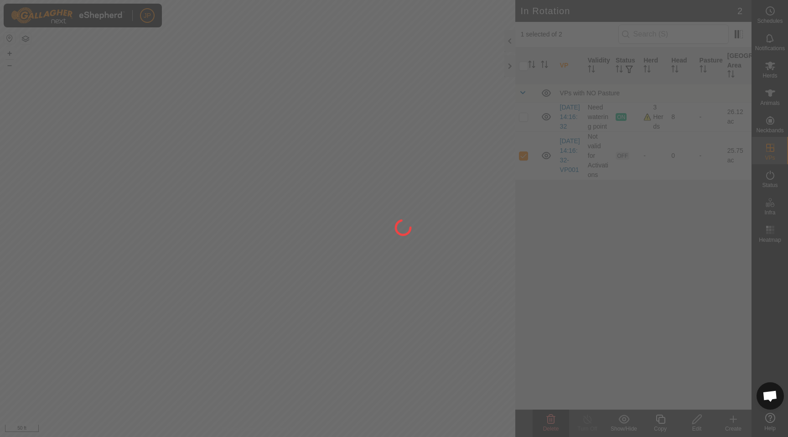
checkbox input "false"
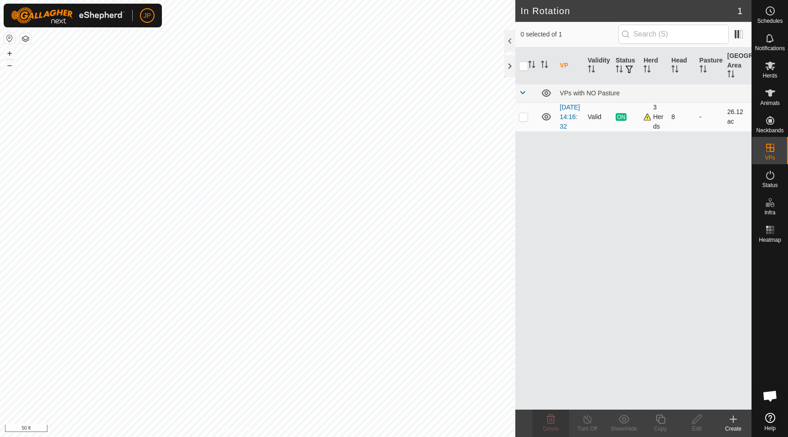
click at [522, 120] on p-checkbox at bounding box center [523, 116] width 9 height 7
checkbox input "true"
click at [571, 125] on link "[DATE] 14:16:32" at bounding box center [570, 117] width 20 height 26
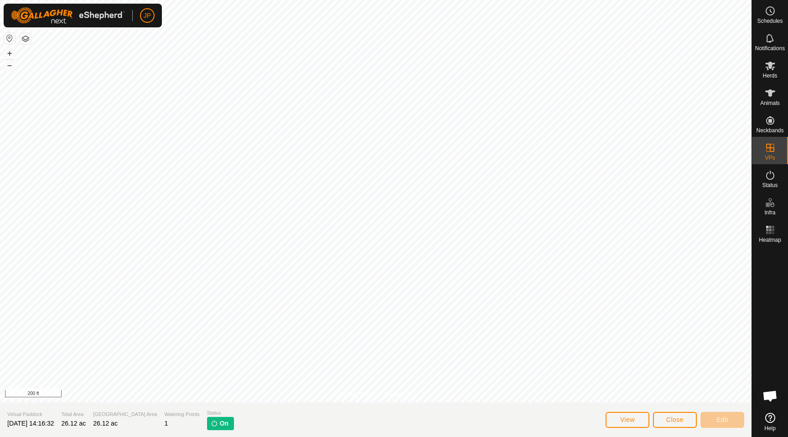
click at [316, 0] on html "JP Schedules Notifications Herds Animals Neckbands VPs Status Infra Heatmap Hel…" at bounding box center [394, 218] width 788 height 437
click at [241, 0] on html "JP Schedules Notifications Herds Animals Neckbands VPs Status Infra Heatmap Hel…" at bounding box center [394, 218] width 788 height 437
click at [270, 0] on html "JP Schedules Notifications Herds Animals Neckbands VPs Status Infra Heatmap Hel…" at bounding box center [394, 218] width 788 height 437
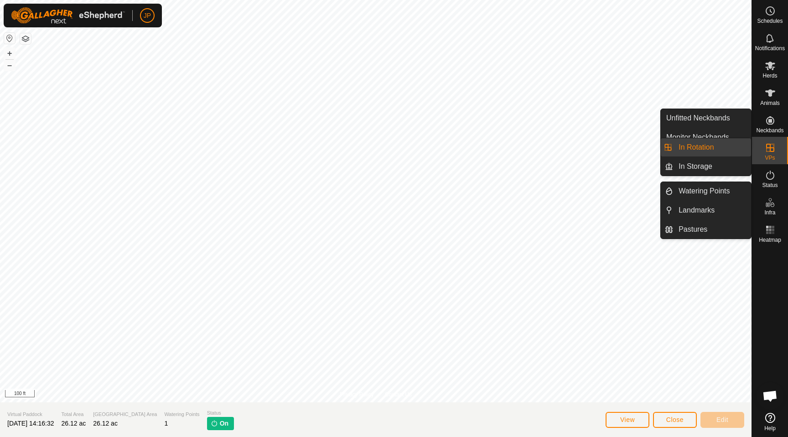
click at [774, 151] on icon at bounding box center [770, 147] width 11 height 11
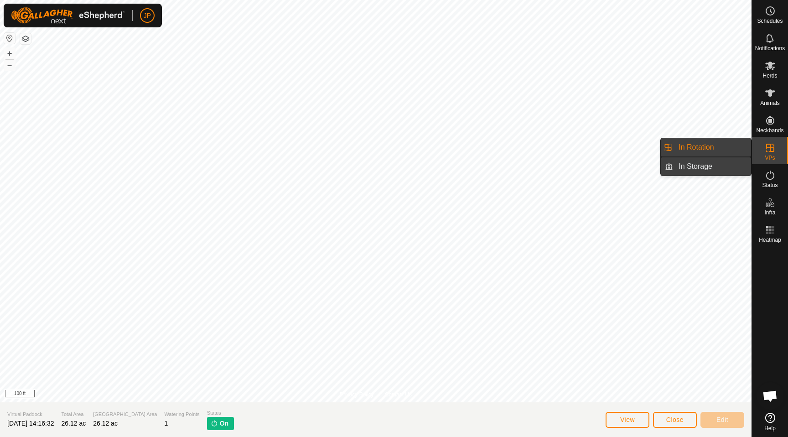
click at [710, 162] on link "In Storage" at bounding box center [713, 166] width 78 height 18
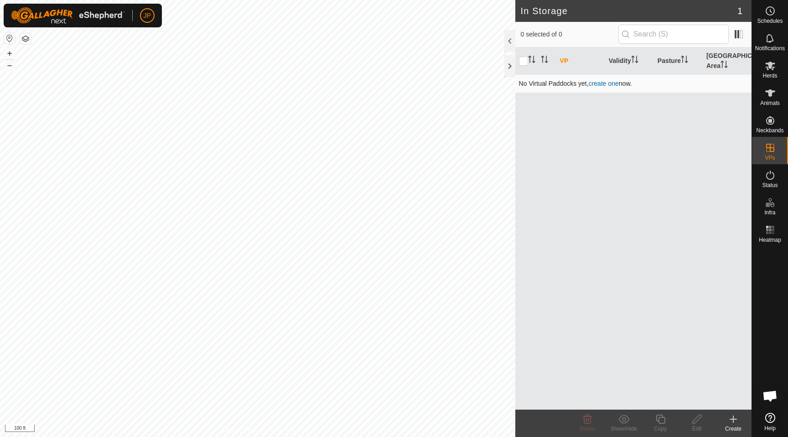
click at [618, 84] on link "create one" at bounding box center [604, 83] width 30 height 7
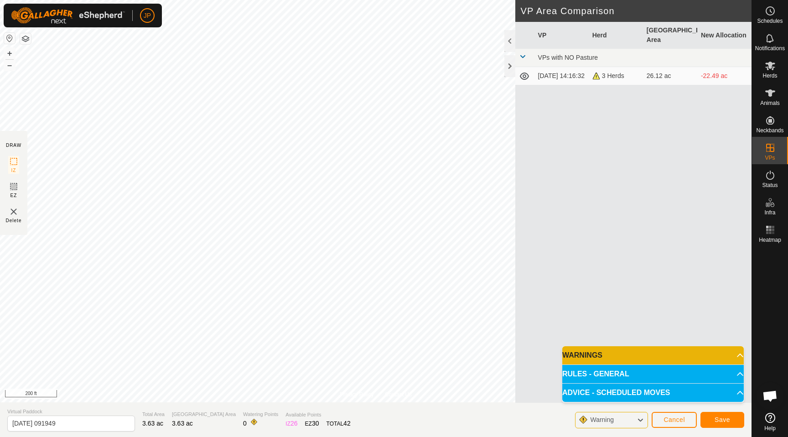
click at [17, 216] on img at bounding box center [13, 211] width 11 height 11
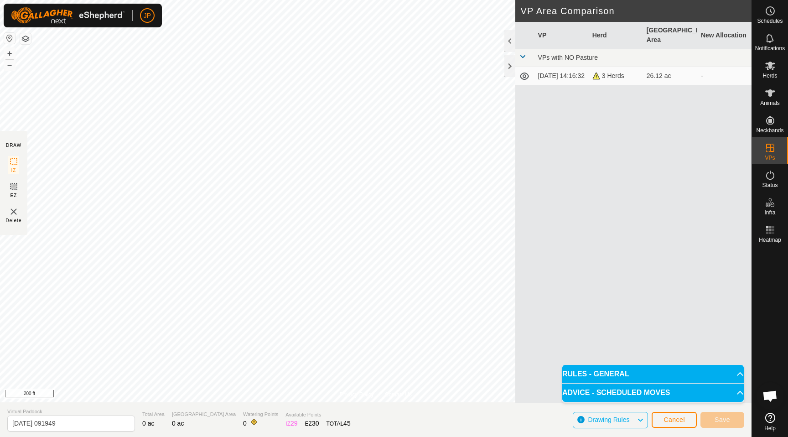
click at [560, 213] on div "Privacy Policy Contact Us 2025-08-30 14:16:32 Type: Inclusion Zone 8 Animals + …" at bounding box center [376, 218] width 752 height 437
click at [13, 214] on img at bounding box center [13, 211] width 11 height 11
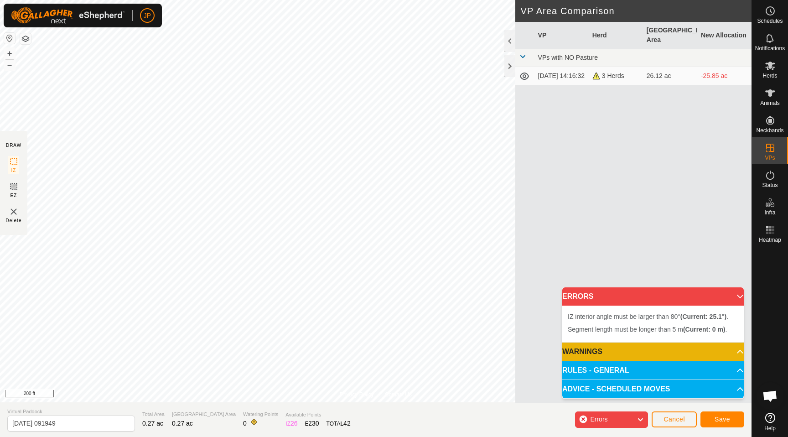
click at [12, 214] on img at bounding box center [13, 211] width 11 height 11
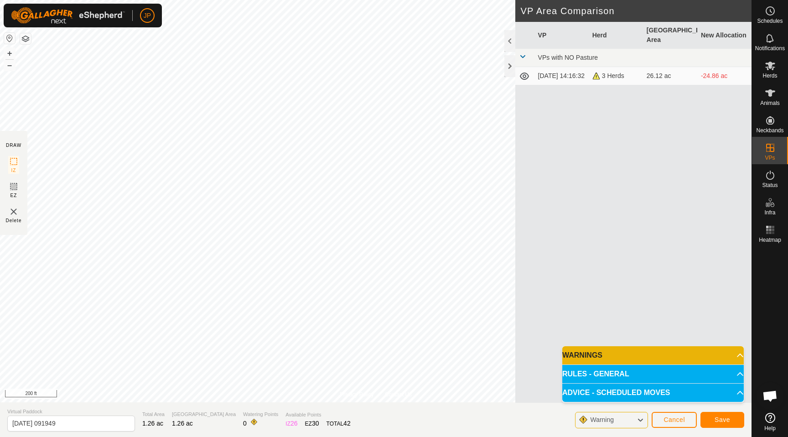
click at [643, 417] on icon at bounding box center [640, 420] width 7 height 12
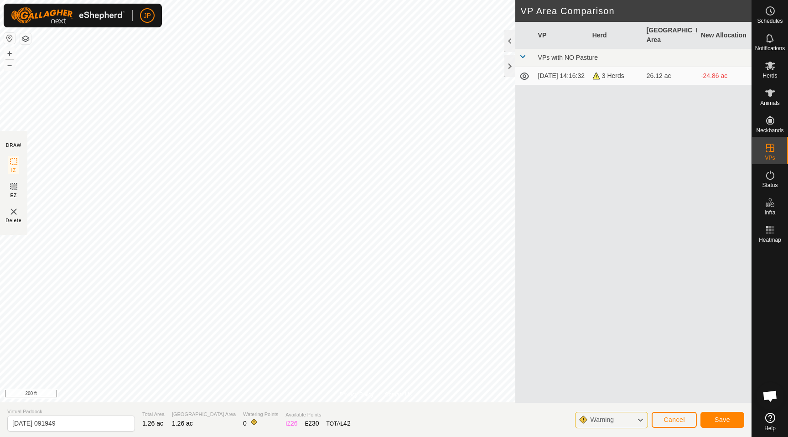
click at [643, 417] on icon at bounding box center [640, 420] width 7 height 12
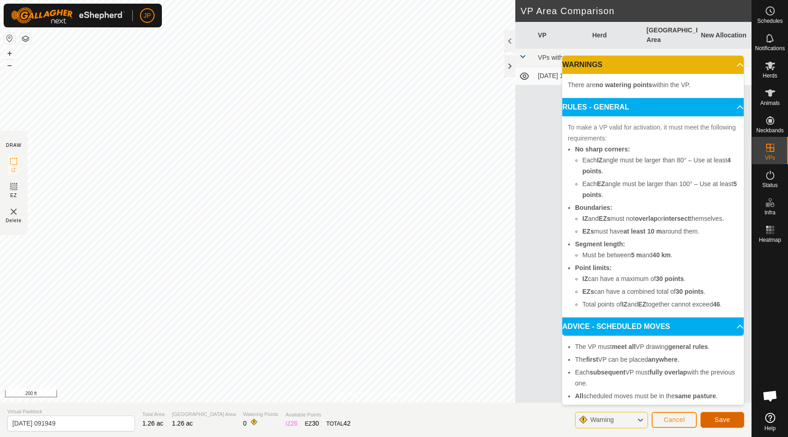
click at [726, 418] on span "Save" at bounding box center [723, 419] width 16 height 7
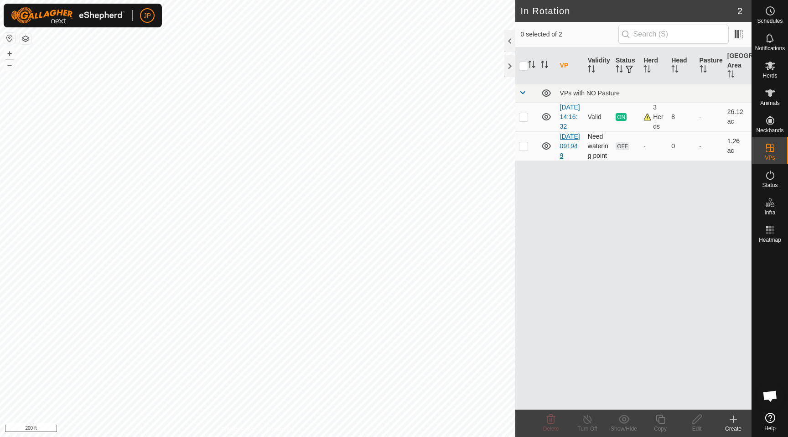
click at [566, 157] on link "2025-08-31 091949" at bounding box center [570, 146] width 20 height 26
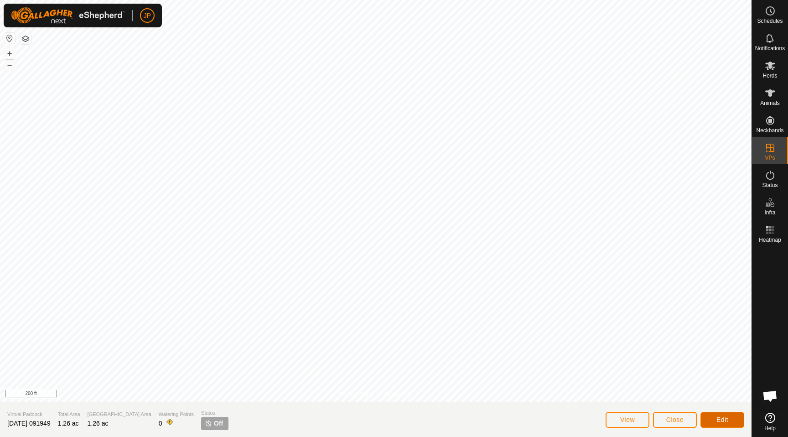
click at [715, 417] on button "Edit" at bounding box center [723, 420] width 44 height 16
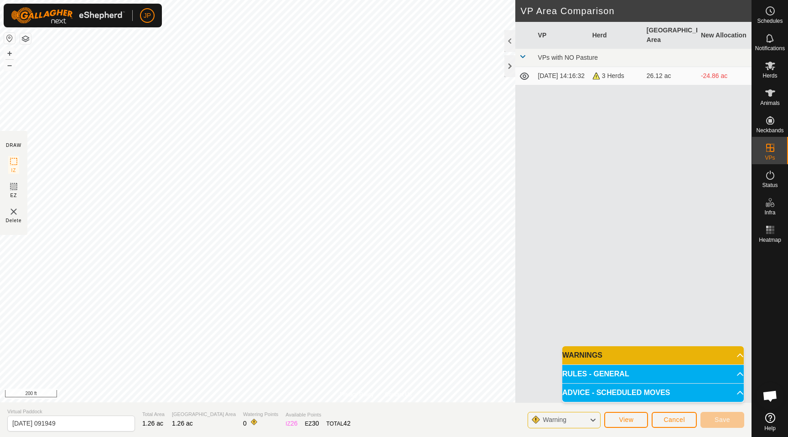
click at [730, 354] on p-accordion-header "WARNINGS" at bounding box center [654, 355] width 182 height 18
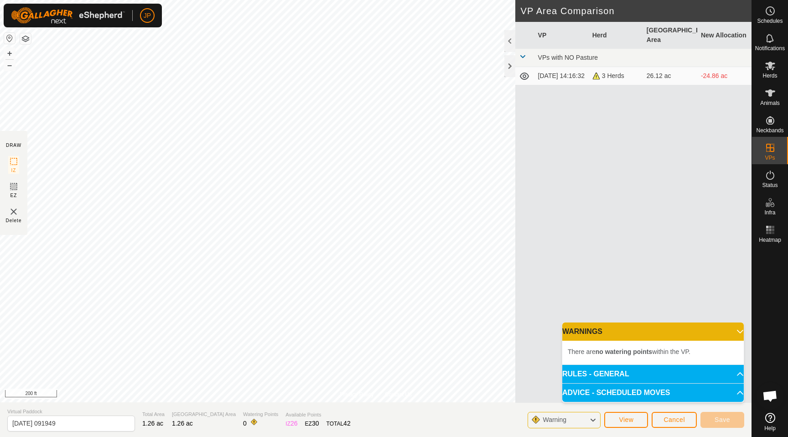
click at [733, 334] on p-accordion-header "WARNINGS" at bounding box center [654, 332] width 182 height 18
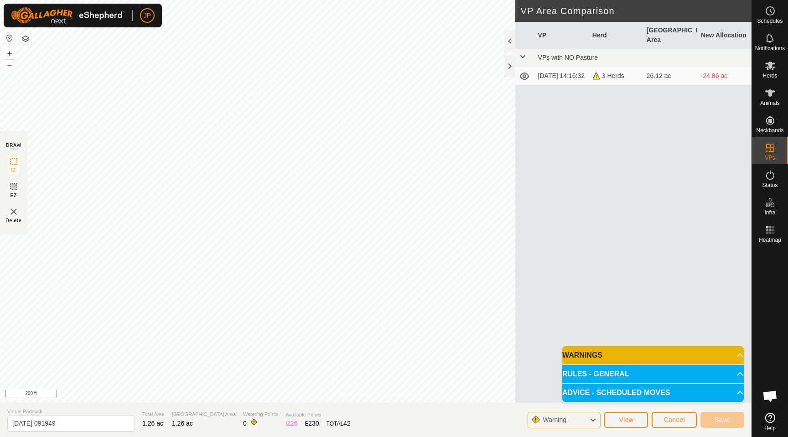
click at [523, 73] on icon at bounding box center [524, 76] width 9 height 7
click at [526, 71] on icon at bounding box center [524, 76] width 11 height 11
click at [510, 61] on div at bounding box center [510, 66] width 11 height 22
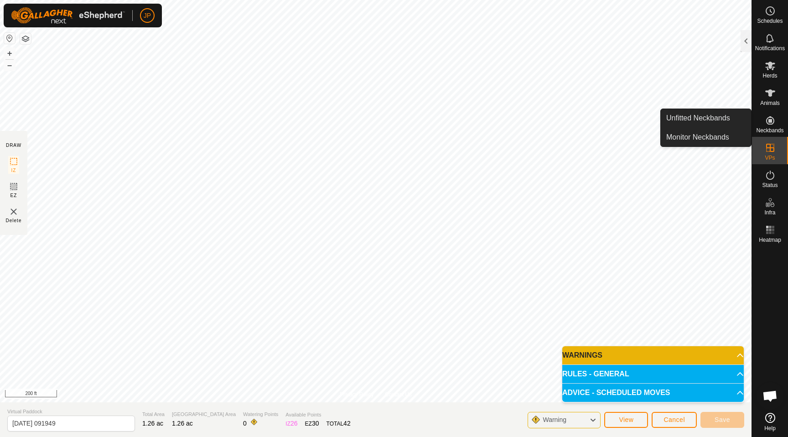
click at [771, 116] on icon at bounding box center [771, 120] width 8 height 8
click at [771, 128] on span "Neckbands" at bounding box center [770, 130] width 27 height 5
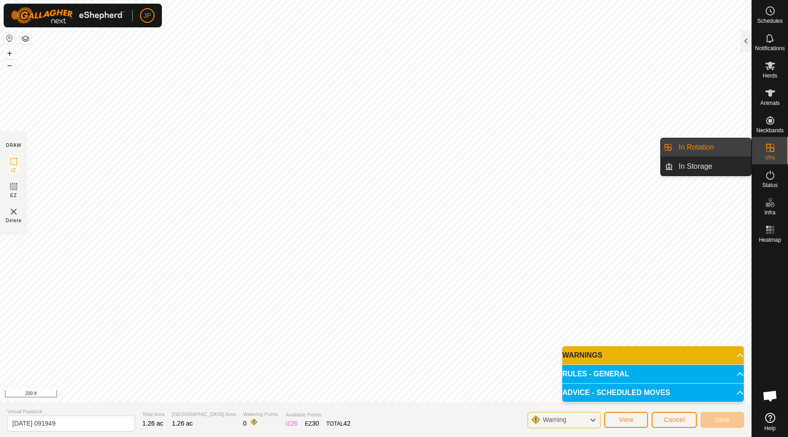
click at [771, 155] on span "VPs" at bounding box center [770, 157] width 10 height 5
click at [710, 162] on link "In Storage" at bounding box center [713, 166] width 78 height 18
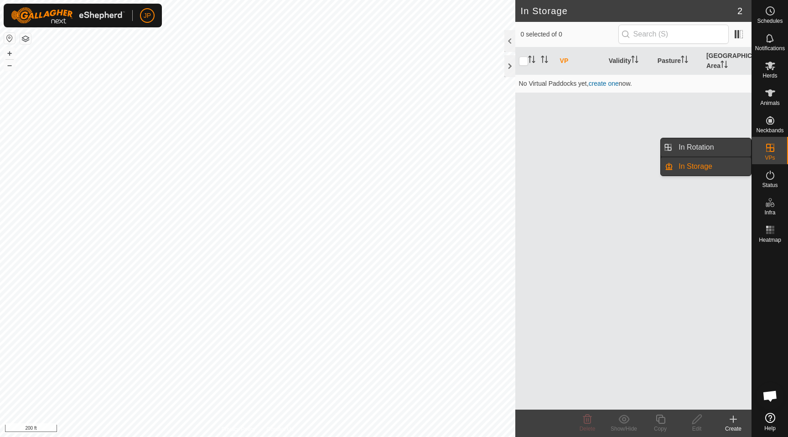
click at [736, 153] on link "In Rotation" at bounding box center [713, 147] width 78 height 18
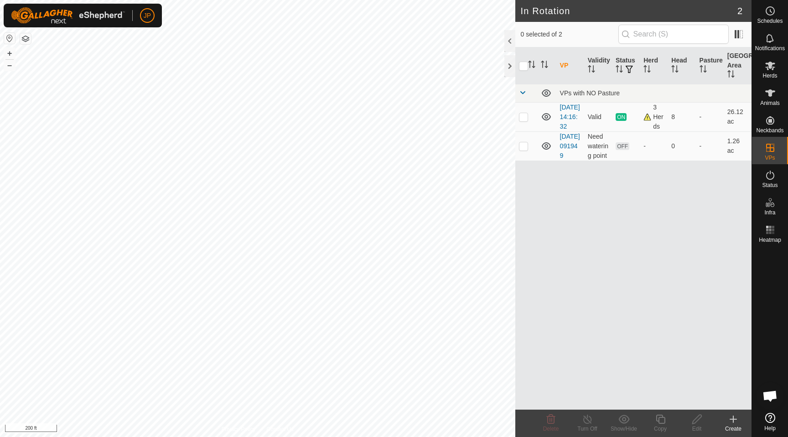
click at [663, 218] on div "VP Validity Status Herd Head Pasture Grazing Area VPs with NO Pasture 2025-08-3…" at bounding box center [634, 228] width 236 height 362
click at [526, 150] on p-checkbox at bounding box center [523, 145] width 9 height 7
checkbox input "true"
click at [549, 151] on icon at bounding box center [546, 146] width 11 height 11
click at [549, 148] on icon at bounding box center [549, 146] width 1 height 1
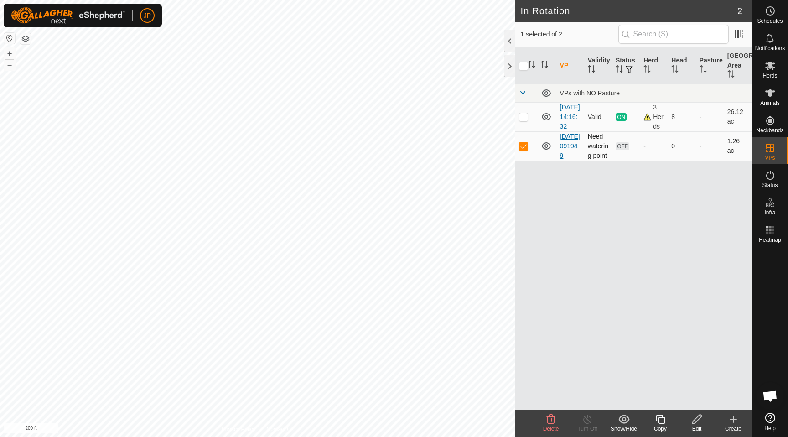
click at [568, 158] on link "2025-08-31 091949" at bounding box center [570, 146] width 20 height 26
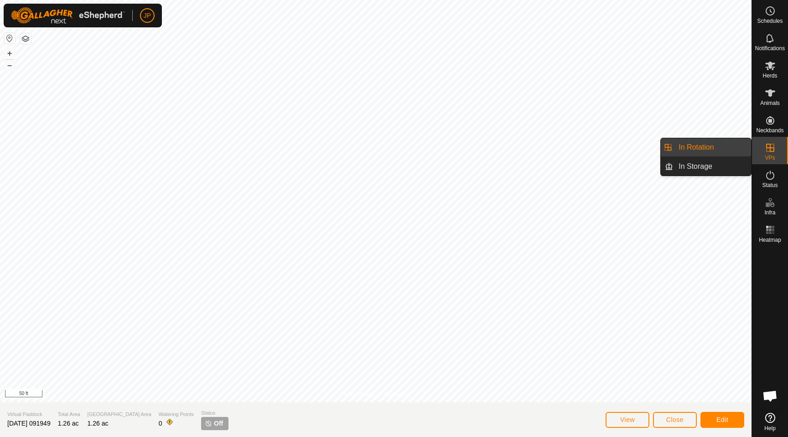
click at [732, 147] on link "In Rotation" at bounding box center [713, 147] width 78 height 18
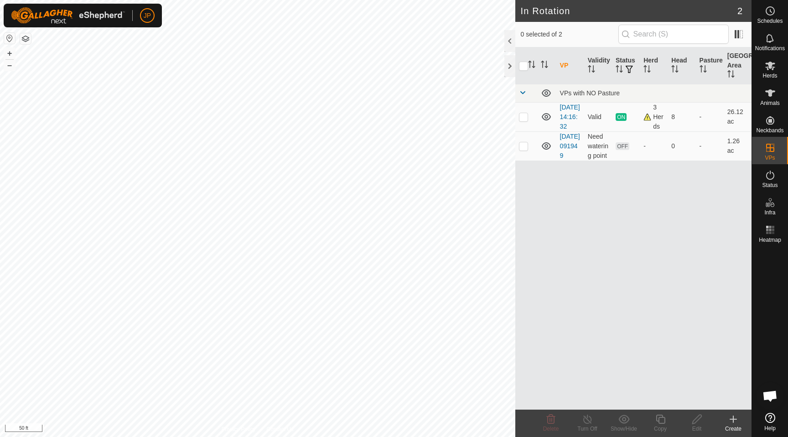
click at [738, 422] on icon at bounding box center [733, 419] width 11 height 11
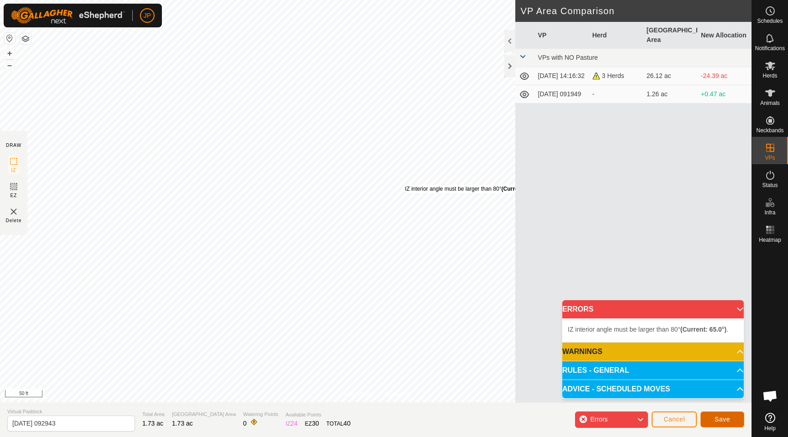
click at [713, 423] on button "Save" at bounding box center [723, 420] width 44 height 16
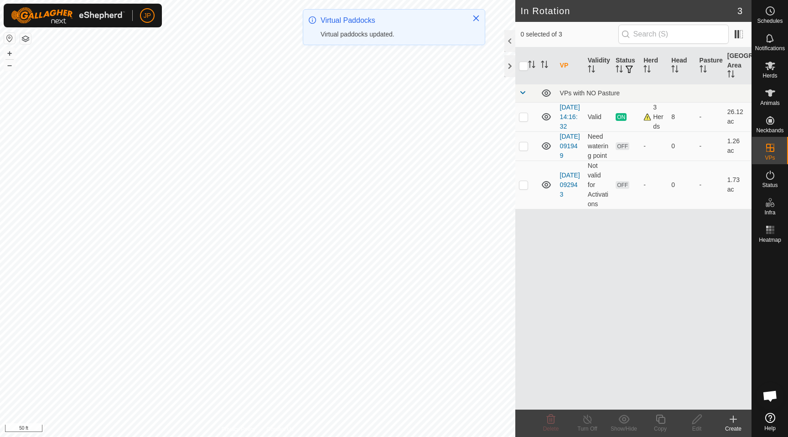
checkbox input "true"
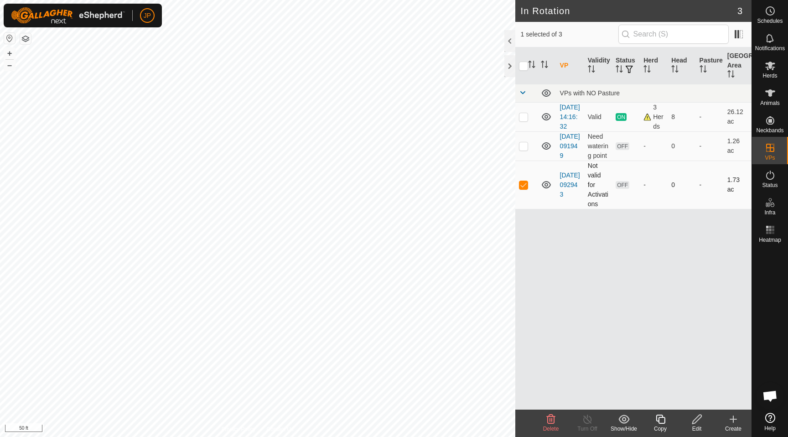
click at [557, 200] on td "2025-08-31 092943" at bounding box center [571, 185] width 28 height 48
click at [570, 198] on link "2025-08-31 092943" at bounding box center [570, 185] width 20 height 26
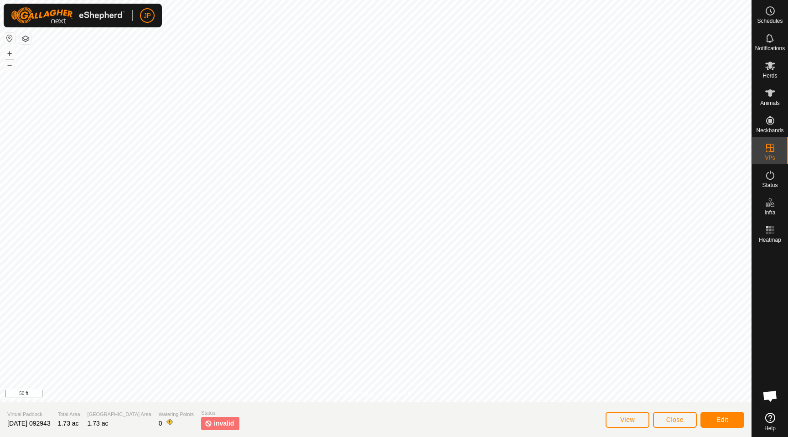
click at [214, 421] on span "invalid" at bounding box center [224, 424] width 20 height 10
click at [732, 417] on button "Edit" at bounding box center [723, 420] width 44 height 16
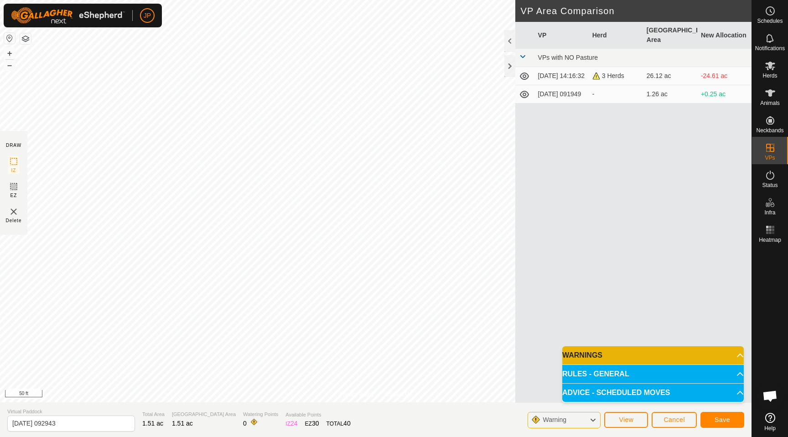
click at [706, 352] on p-accordion-header "WARNINGS" at bounding box center [654, 355] width 182 height 18
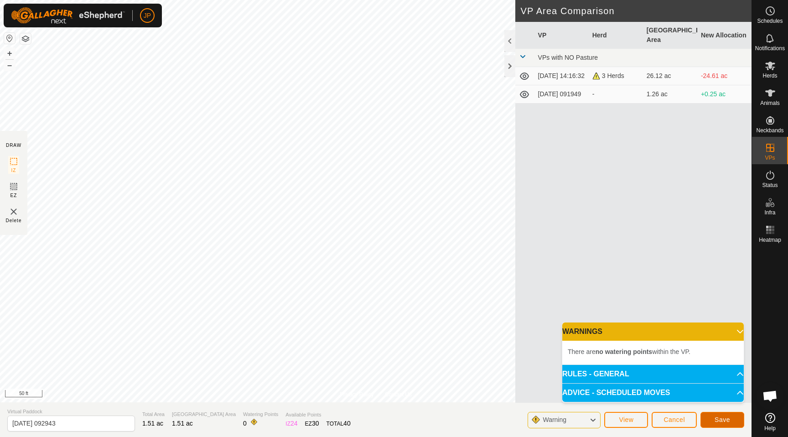
click at [717, 420] on span "Save" at bounding box center [723, 419] width 16 height 7
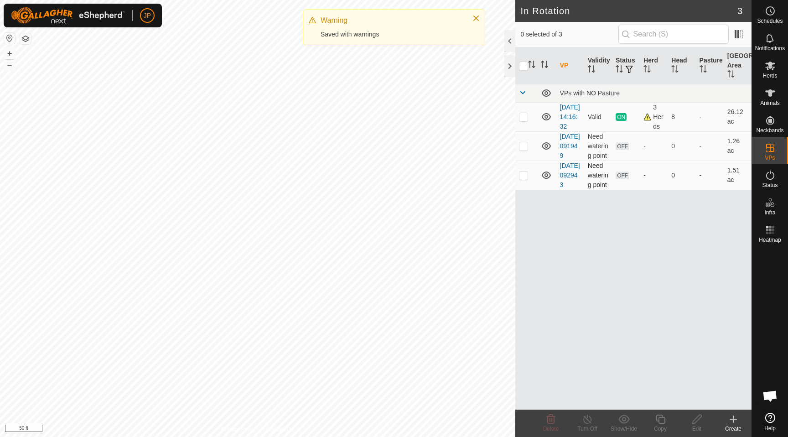
click at [573, 190] on td "2025-08-31 092943" at bounding box center [571, 175] width 28 height 29
click at [570, 188] on link "2025-08-31 092943" at bounding box center [570, 175] width 20 height 26
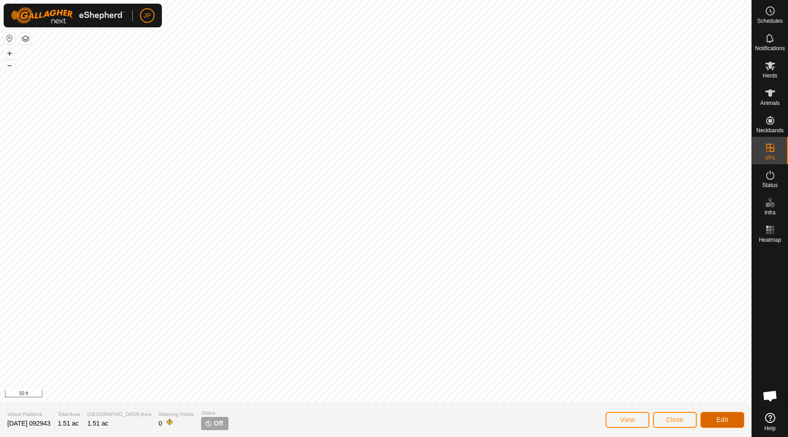
click at [722, 420] on span "Edit" at bounding box center [723, 419] width 12 height 7
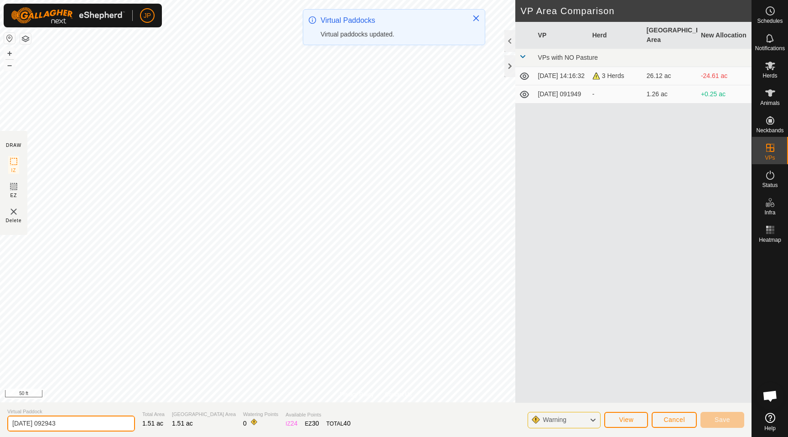
drag, startPoint x: 71, startPoint y: 427, endPoint x: 7, endPoint y: 423, distance: 64.0
click at [7, 423] on input "2025-08-31 092943" at bounding box center [71, 424] width 128 height 16
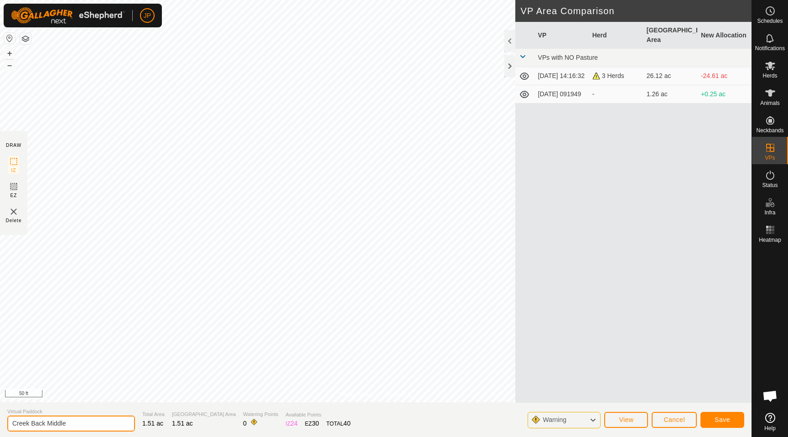
type input "Creek Back Middle"
click at [721, 416] on span "Save" at bounding box center [723, 419] width 16 height 7
